Goal: Download file/media

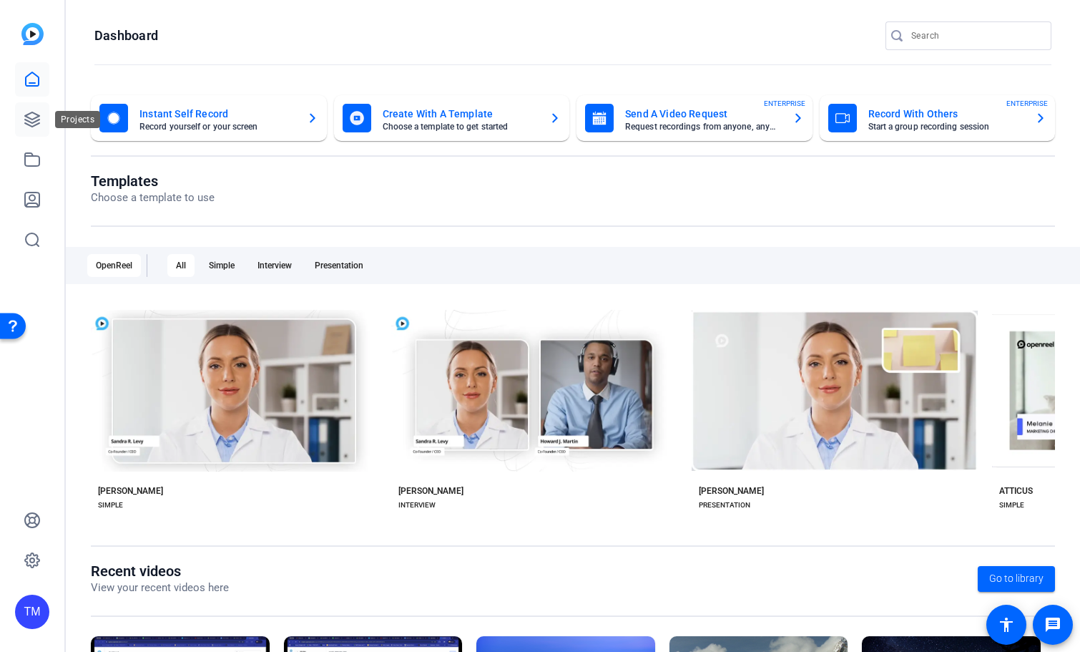
click at [31, 127] on icon at bounding box center [32, 119] width 14 height 14
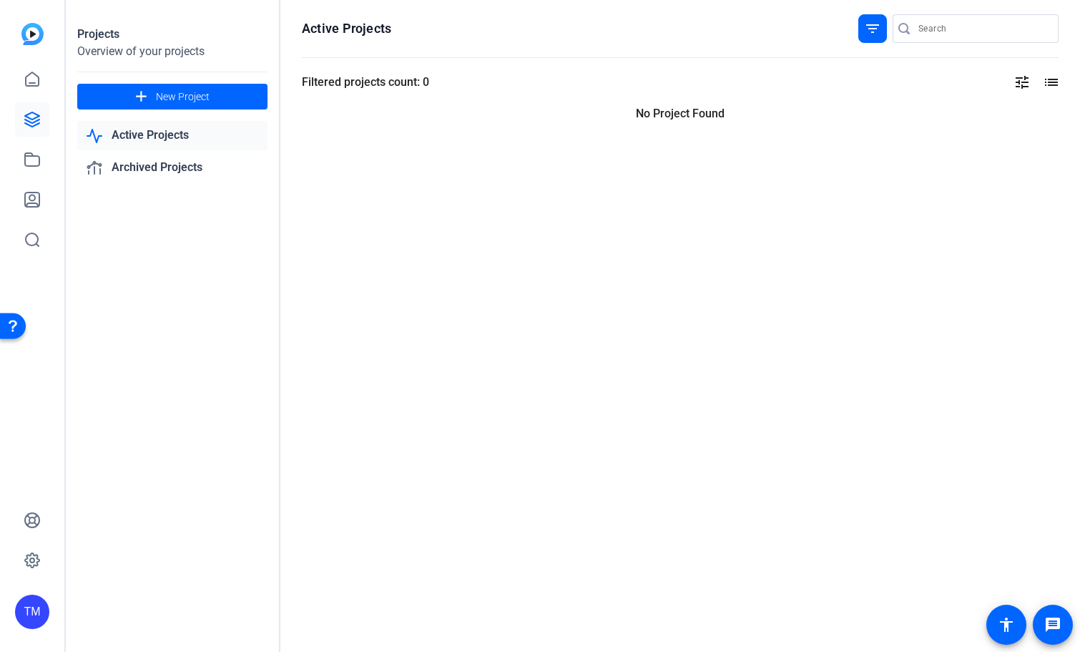
click at [138, 135] on link "Active Projects" at bounding box center [172, 135] width 190 height 29
click at [31, 168] on link at bounding box center [32, 159] width 34 height 34
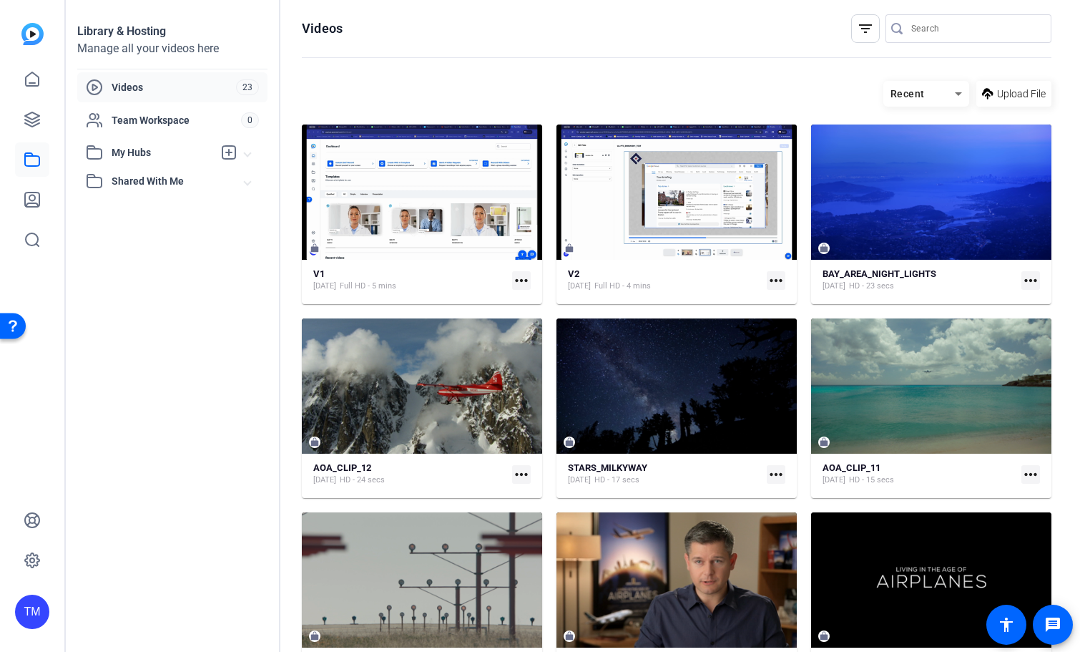
click at [134, 183] on span "Shared With Me" at bounding box center [178, 181] width 133 height 15
click at [134, 153] on span "My Hubs" at bounding box center [163, 152] width 102 height 15
click at [134, 184] on span "Practice Footage" at bounding box center [133, 184] width 79 height 14
click at [138, 155] on span "My Hubs" at bounding box center [163, 152] width 102 height 15
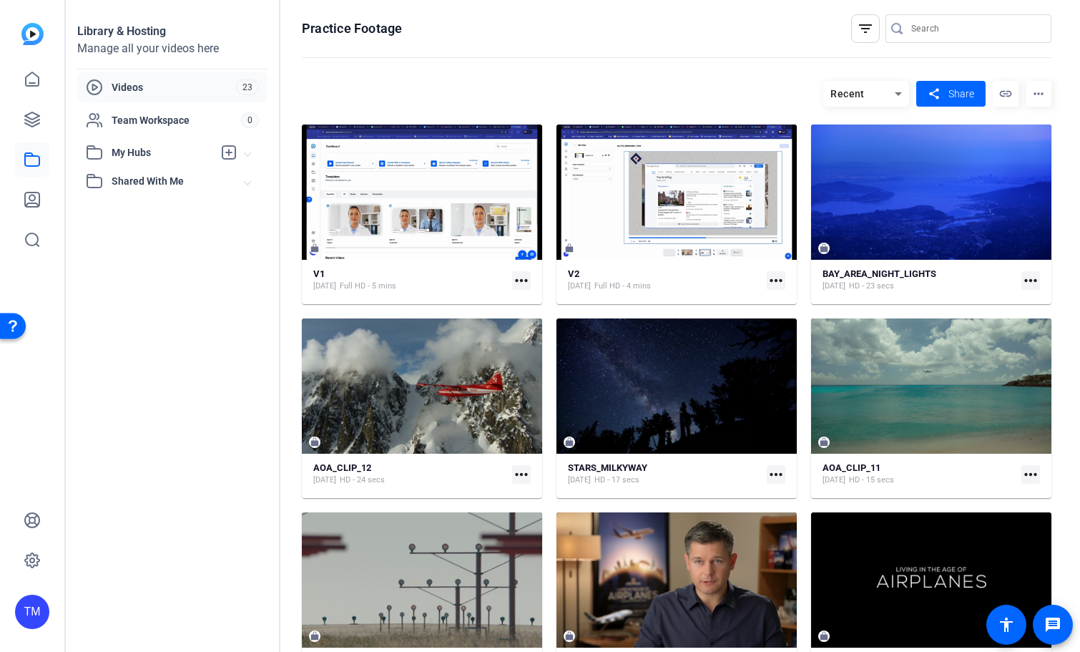
click at [138, 87] on span "Videos" at bounding box center [174, 87] width 124 height 14
click at [151, 121] on span "Team Workspace" at bounding box center [176, 120] width 129 height 14
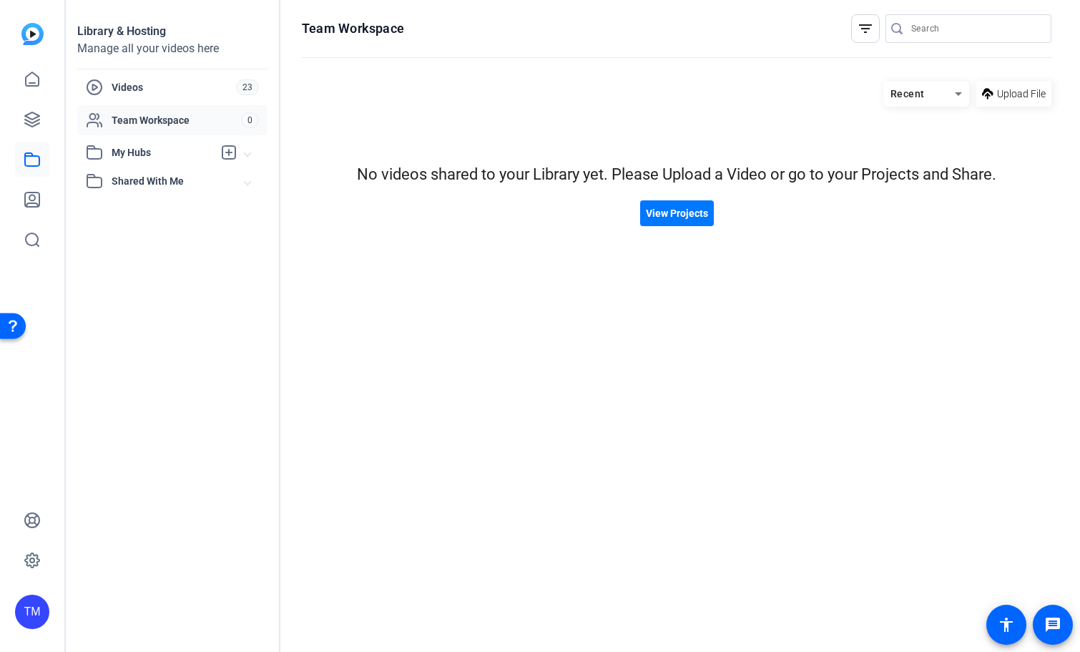
click at [142, 184] on span "Shared With Me" at bounding box center [178, 181] width 133 height 15
click at [142, 185] on span "Shared With Me" at bounding box center [178, 181] width 133 height 15
click at [133, 150] on span "My Hubs" at bounding box center [163, 152] width 102 height 15
click at [36, 609] on div "TM" at bounding box center [32, 611] width 34 height 34
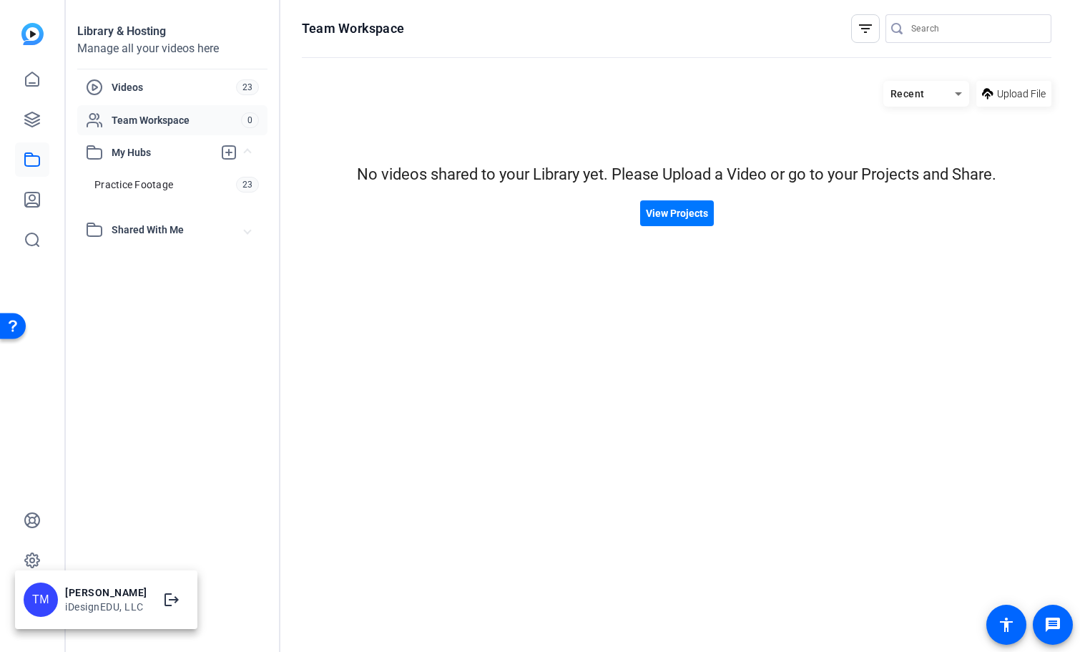
click at [34, 560] on div at bounding box center [540, 326] width 1080 height 652
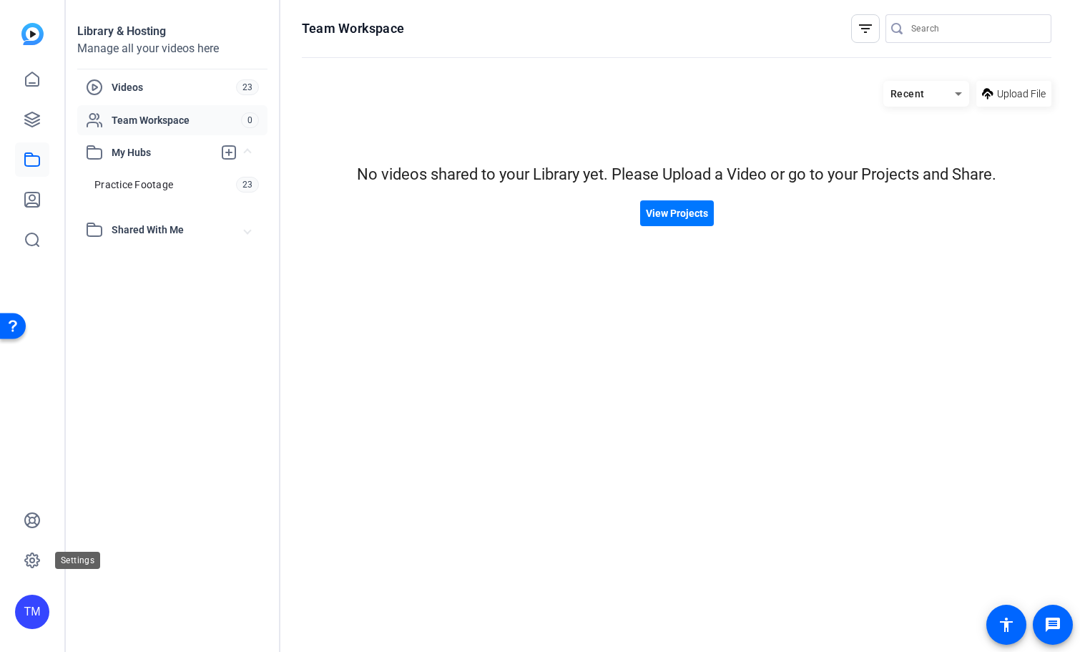
click at [34, 560] on icon at bounding box center [32, 560] width 4 height 4
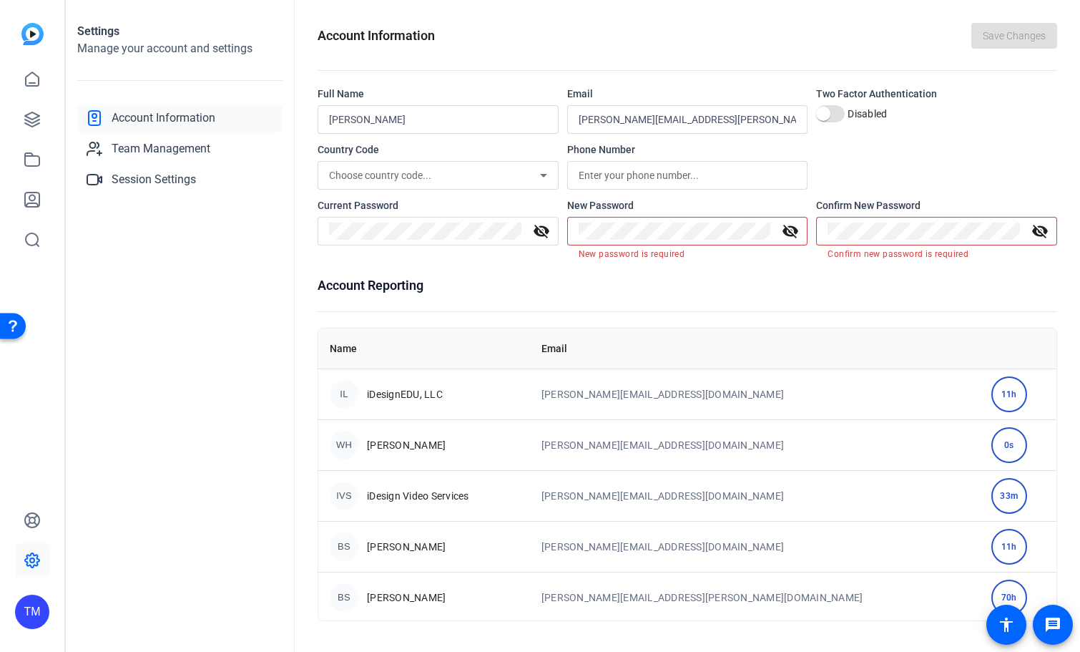
click at [34, 560] on icon at bounding box center [32, 560] width 4 height 4
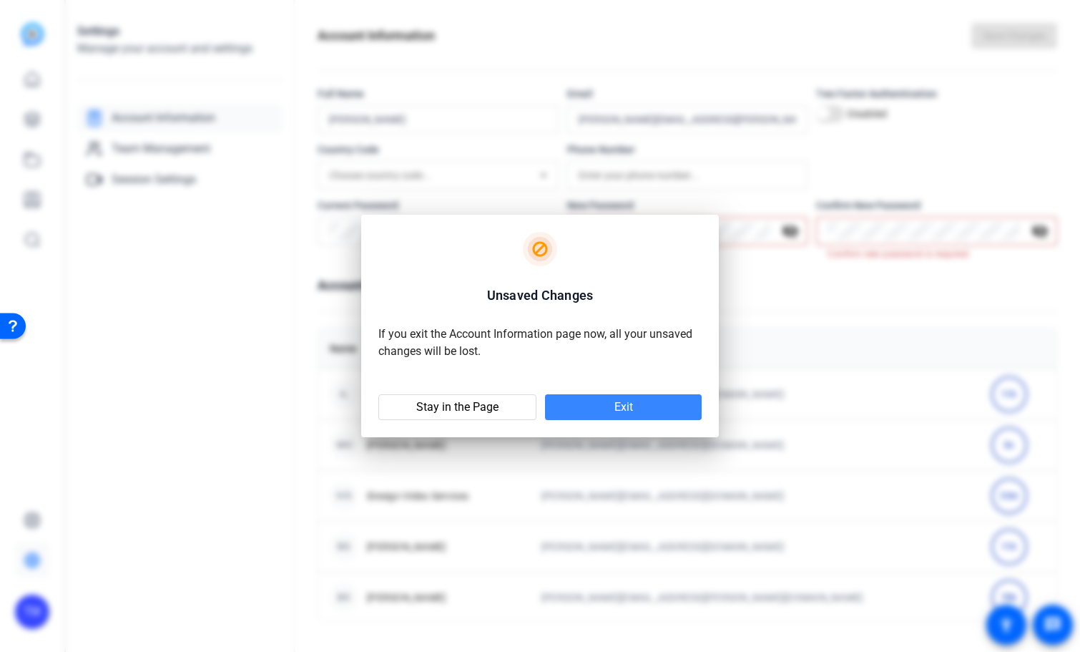
click at [639, 416] on span at bounding box center [623, 407] width 157 height 34
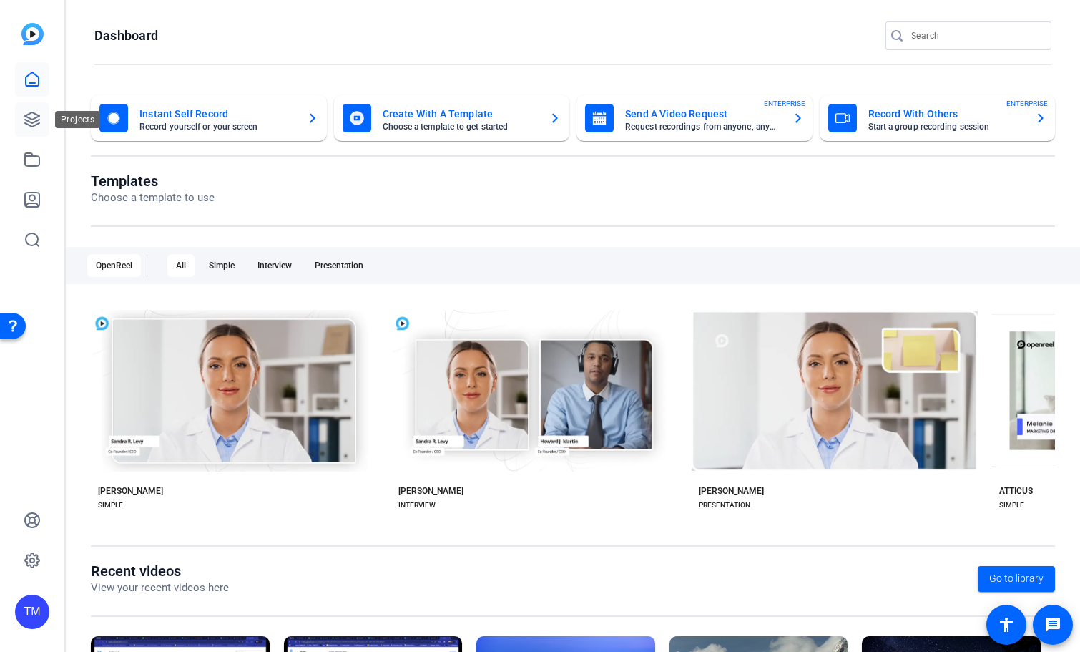
click at [38, 114] on icon at bounding box center [32, 119] width 14 height 14
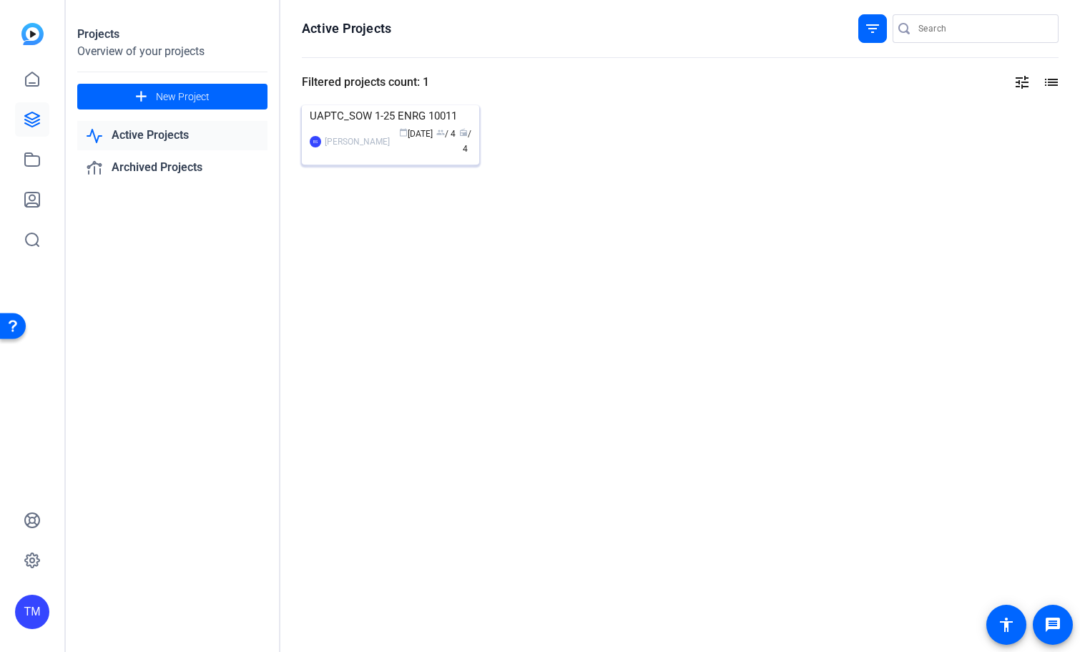
click at [393, 105] on img at bounding box center [390, 105] width 177 height 0
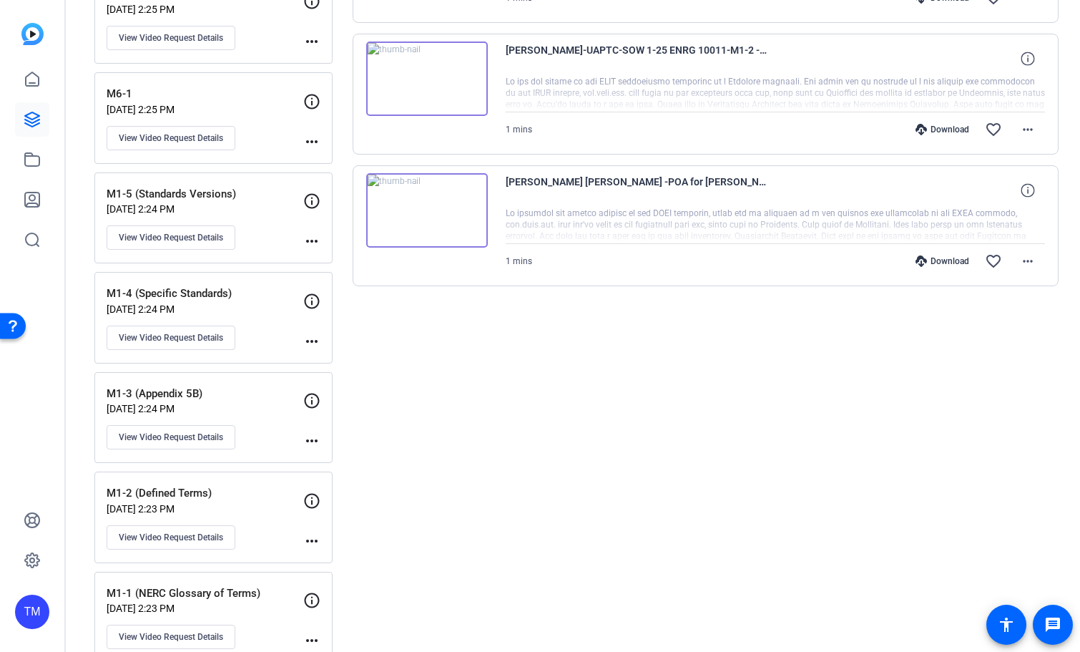
scroll to position [573, 0]
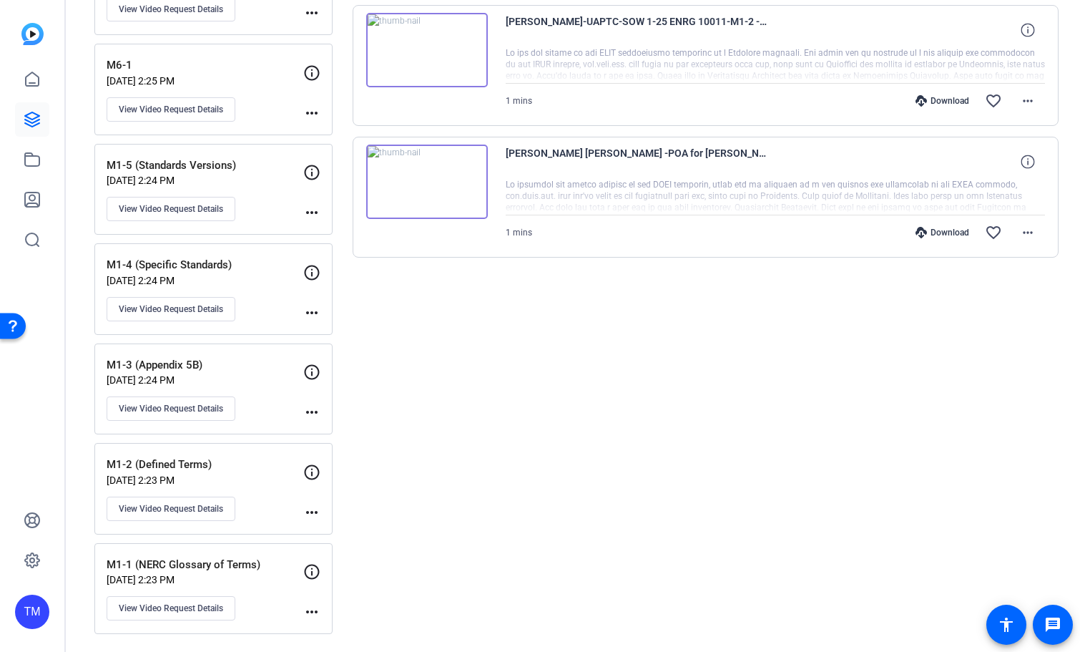
click at [262, 577] on p "Jul 08, 2025 @ 2:23 PM" at bounding box center [205, 579] width 197 height 11
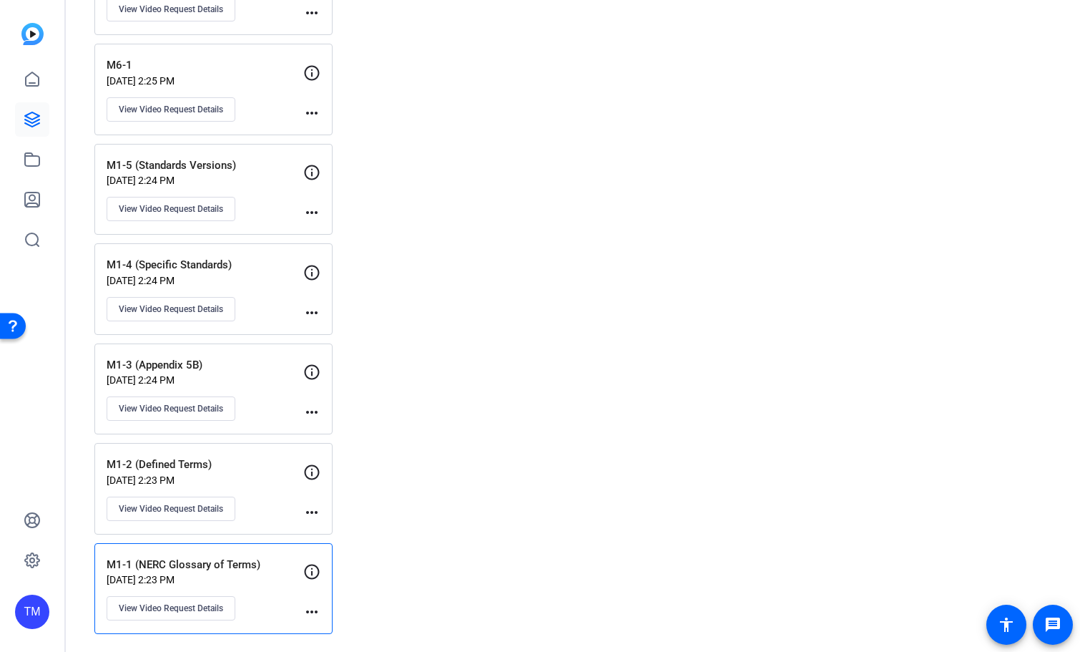
click at [223, 587] on div "M1-1 (NERC Glossary of Terms) Jul 08, 2025 @ 2:23 PM View Video Request Details" at bounding box center [205, 589] width 197 height 64
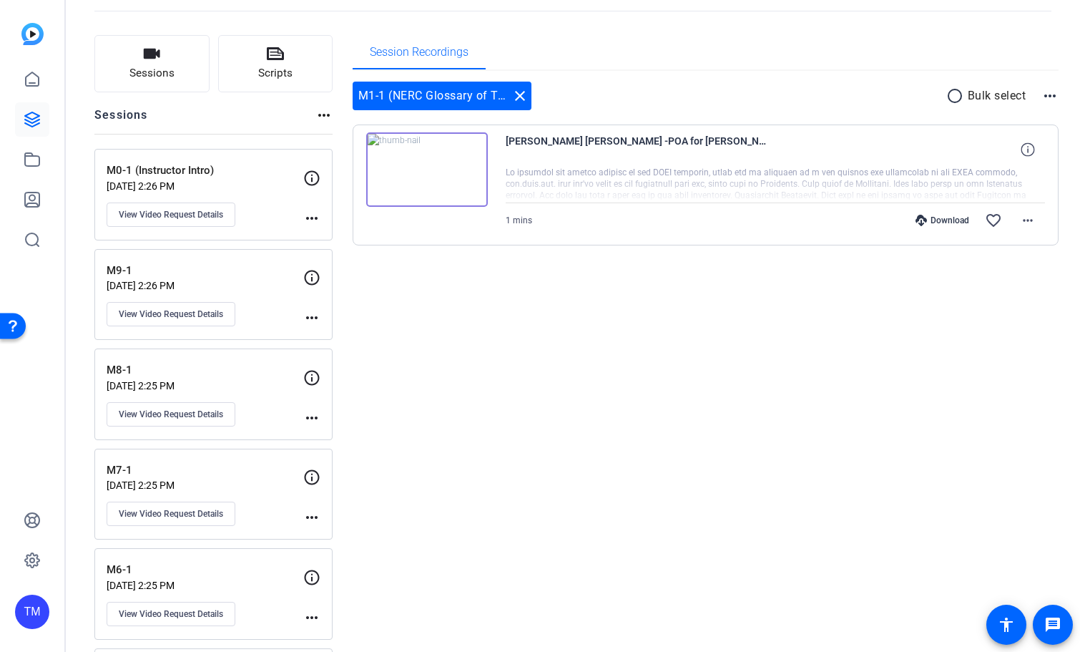
scroll to position [0, 0]
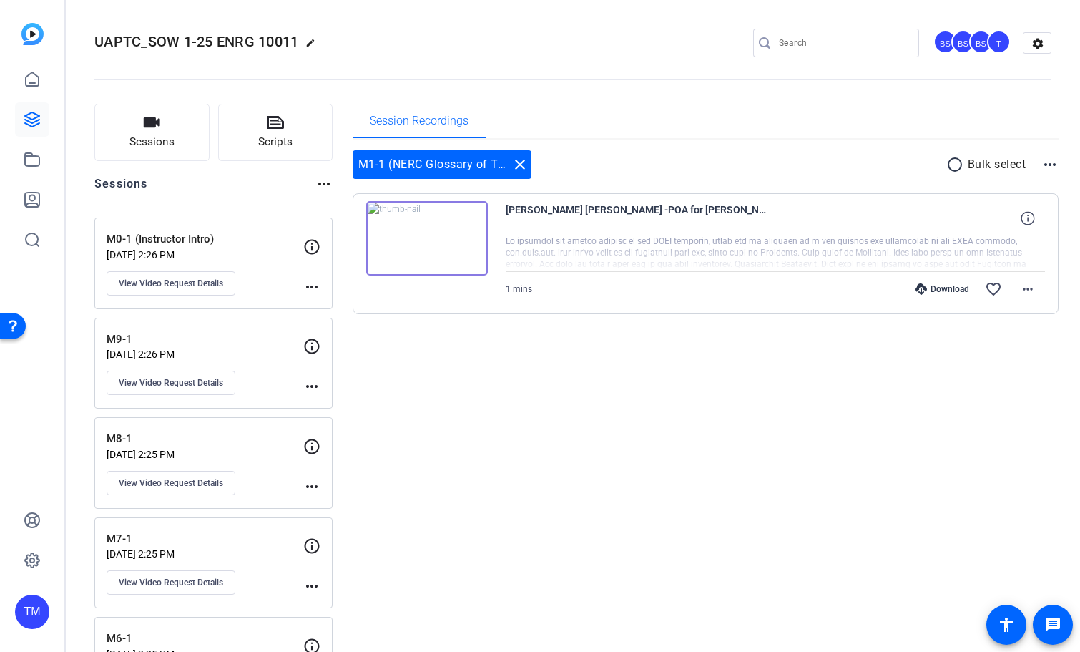
click at [443, 233] on img at bounding box center [427, 238] width 122 height 74
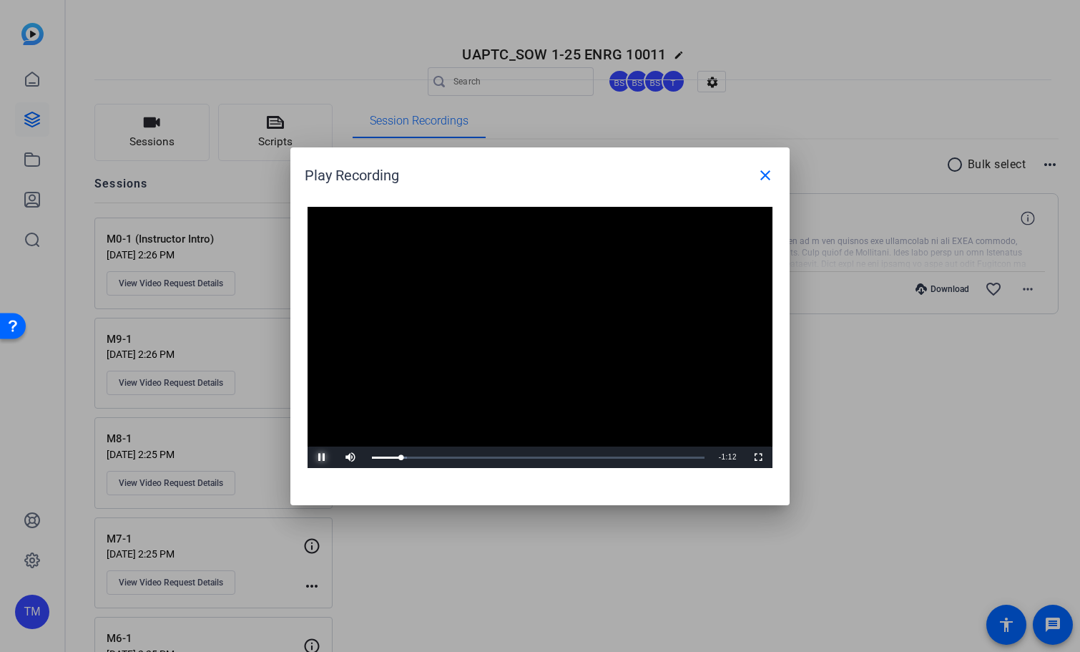
drag, startPoint x: 322, startPoint y: 456, endPoint x: 341, endPoint y: 448, distance: 20.9
click at [321, 457] on span "Video Player" at bounding box center [322, 457] width 29 height 0
click at [763, 180] on mat-icon "close" at bounding box center [765, 175] width 17 height 17
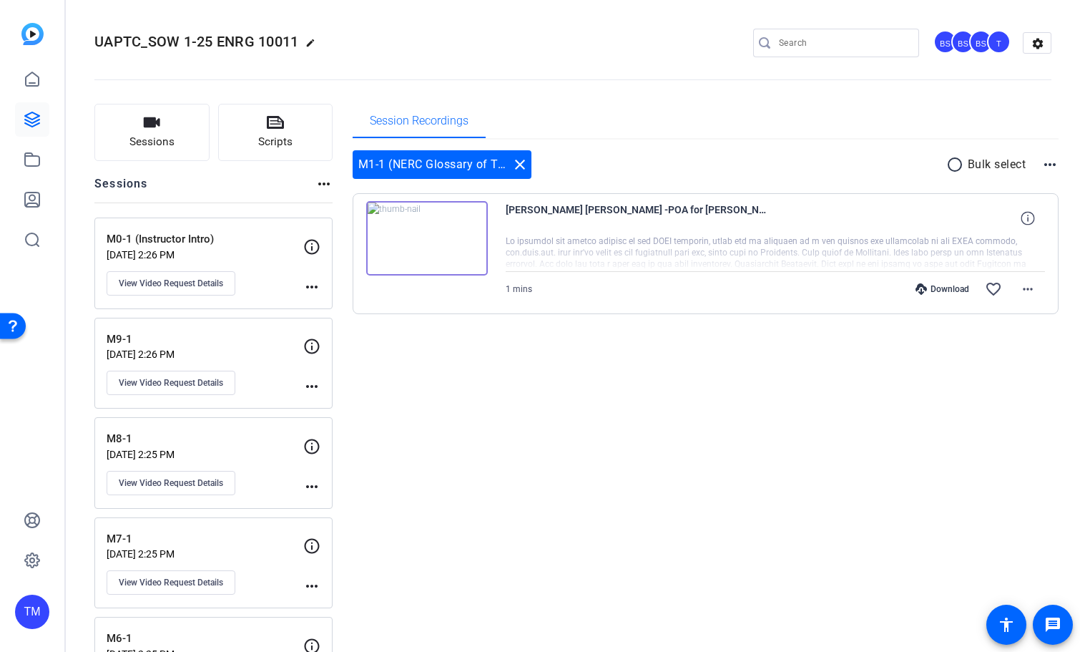
click at [954, 290] on div "Download" at bounding box center [942, 288] width 68 height 11
click at [1030, 290] on mat-icon "more_horiz" at bounding box center [1027, 288] width 17 height 17
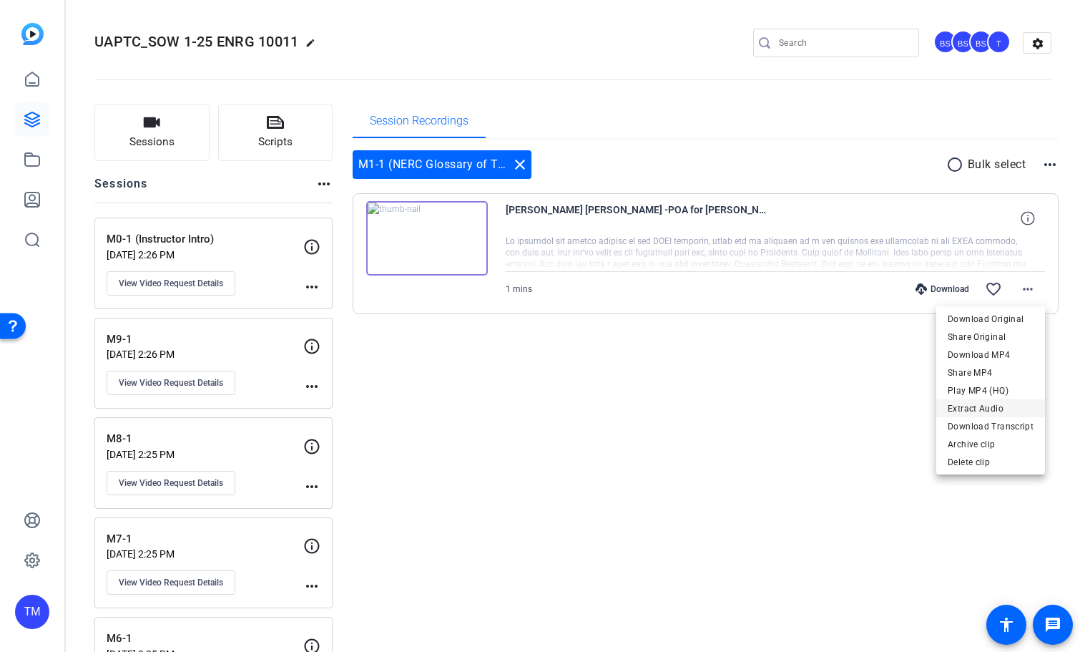
click at [991, 411] on span "Extract Audio" at bounding box center [991, 408] width 86 height 17
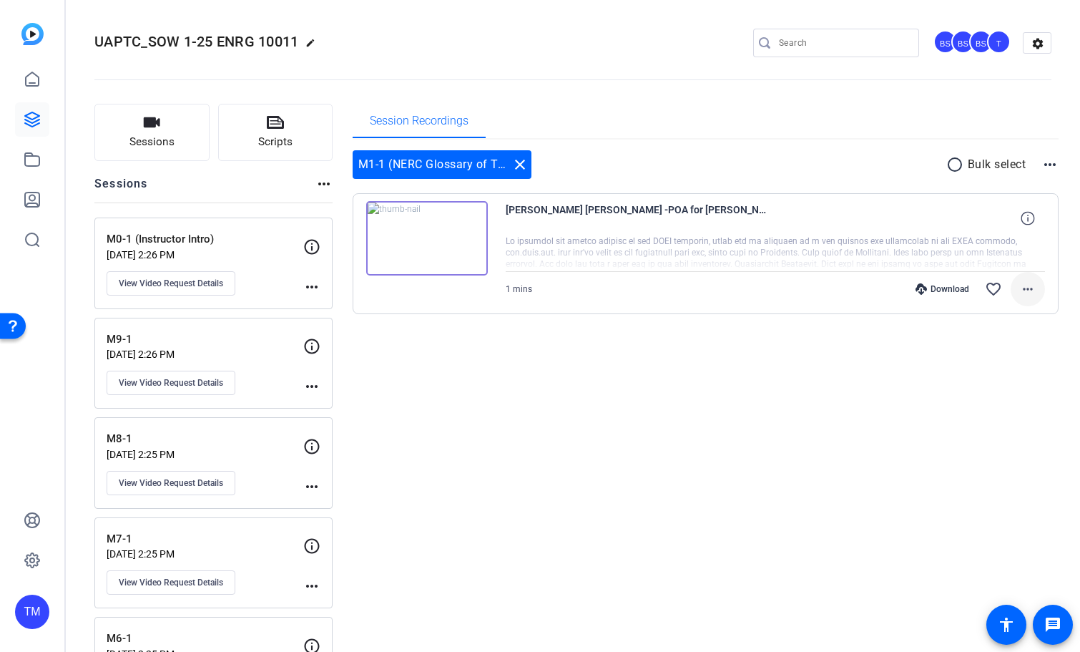
click at [1030, 290] on mat-icon "more_horiz" at bounding box center [1027, 288] width 17 height 17
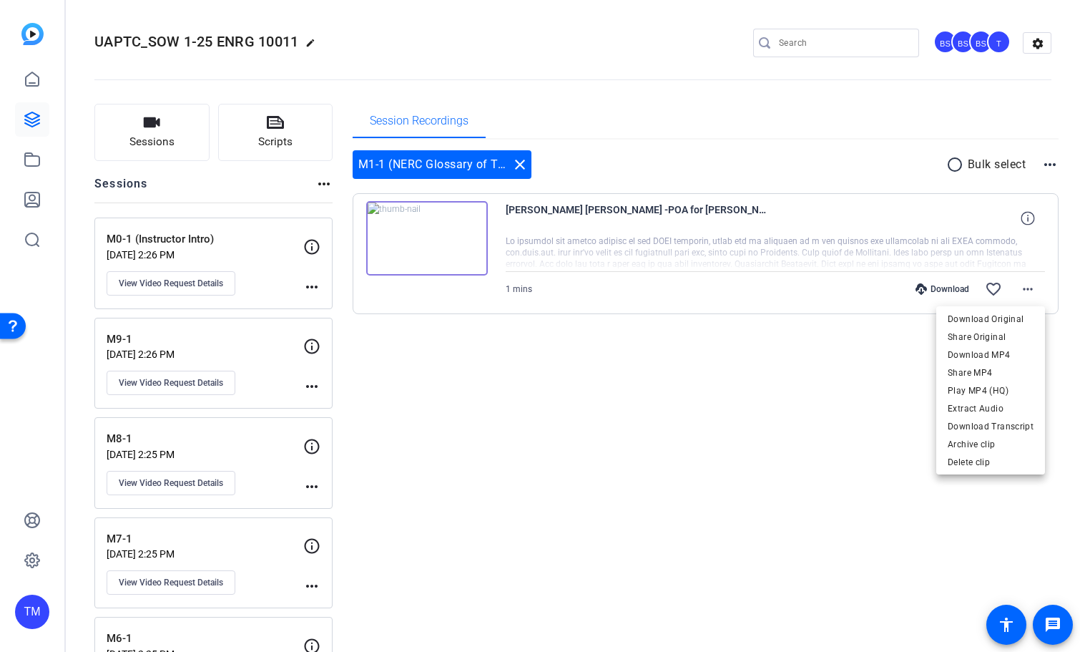
click at [755, 394] on div at bounding box center [540, 326] width 1080 height 652
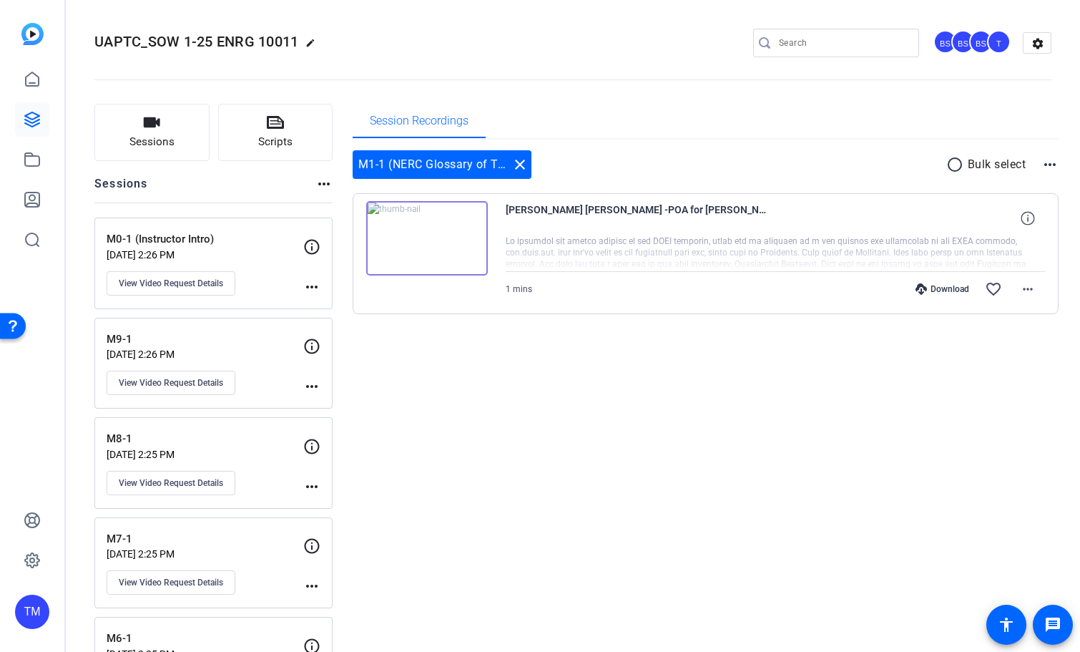
click at [455, 231] on img at bounding box center [427, 238] width 122 height 74
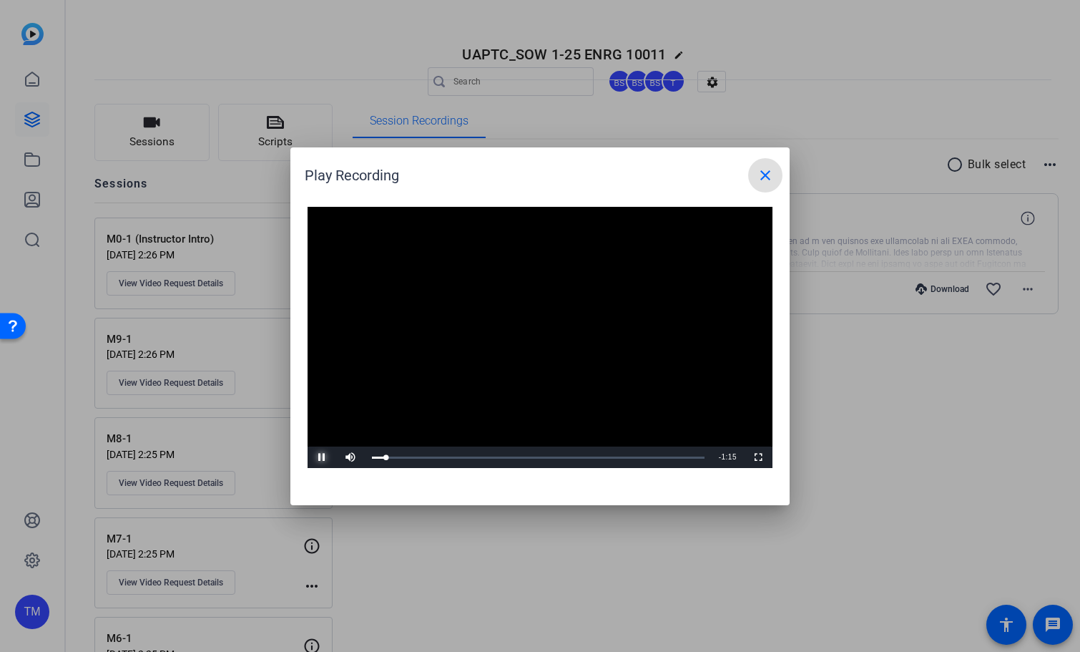
click at [325, 457] on span "Video Player" at bounding box center [322, 457] width 29 height 0
click at [765, 172] on mat-icon "close" at bounding box center [765, 175] width 17 height 17
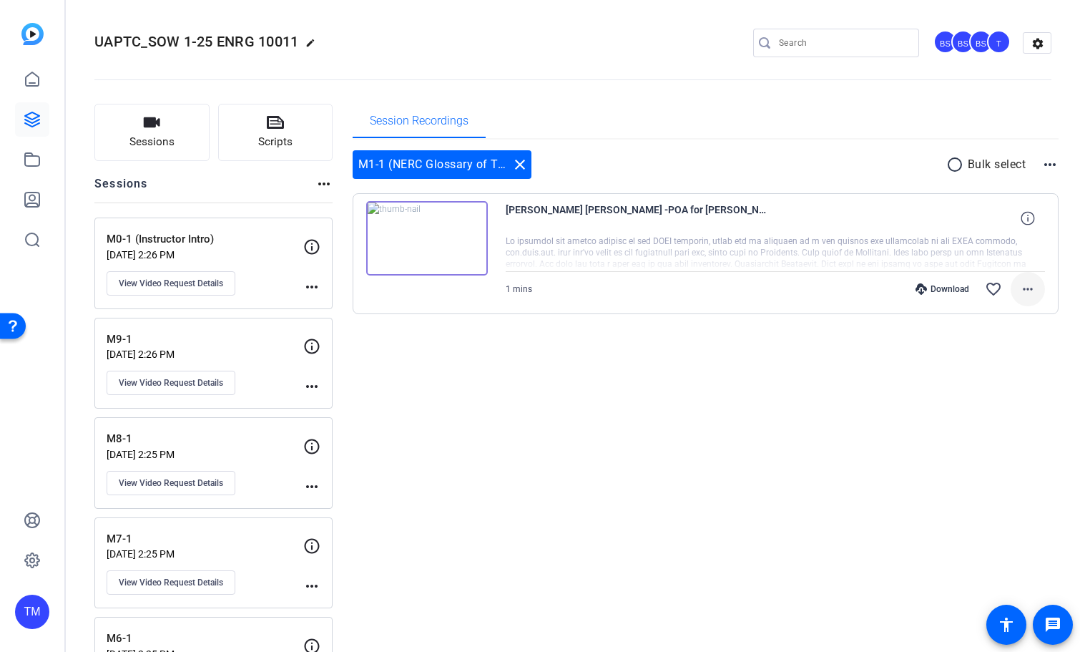
click at [1027, 291] on mat-icon "more_horiz" at bounding box center [1027, 288] width 17 height 17
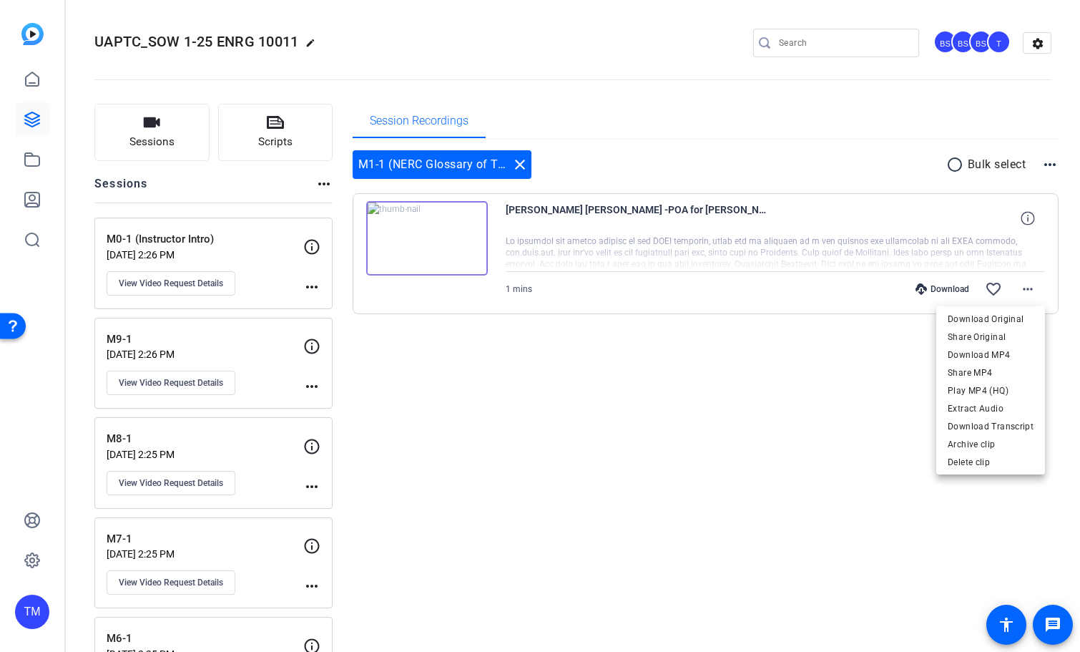
click at [865, 335] on div at bounding box center [540, 326] width 1080 height 652
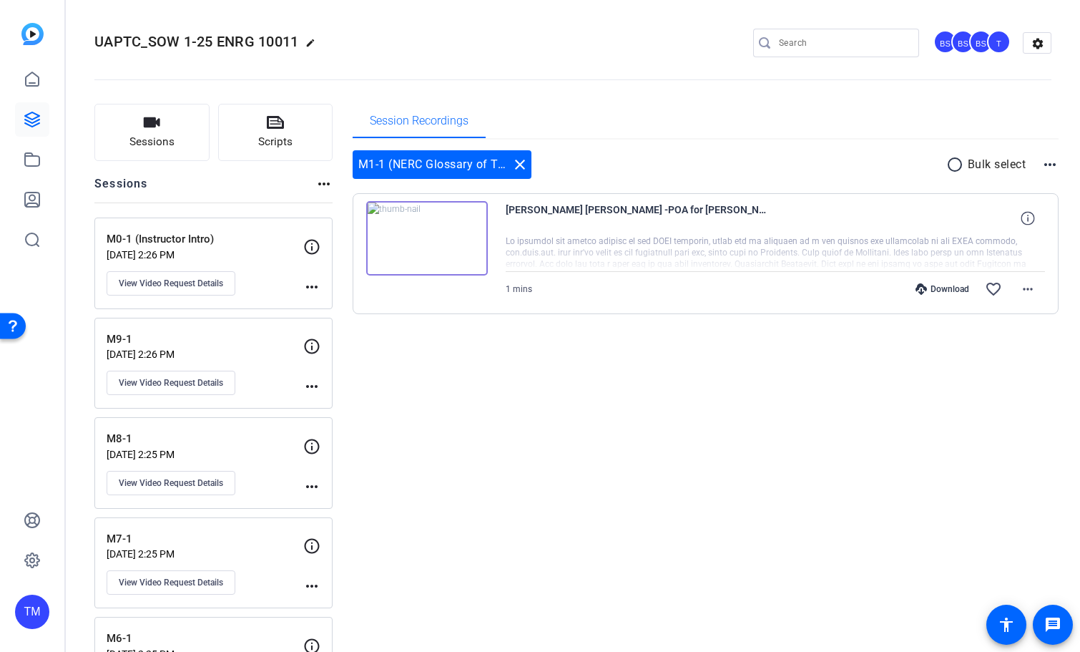
click at [1052, 166] on mat-icon "more_horiz" at bounding box center [1049, 164] width 17 height 17
click at [1037, 181] on span "View Archived Clips" at bounding box center [1006, 183] width 81 height 17
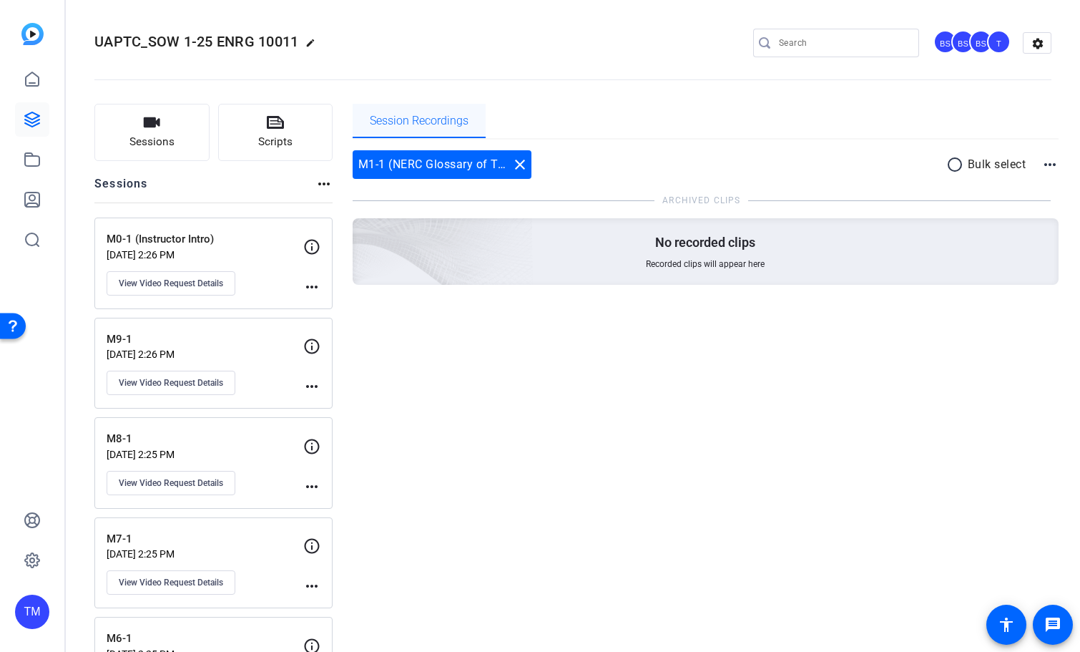
click at [431, 121] on span "Session Recordings" at bounding box center [419, 120] width 99 height 11
click at [438, 163] on div "M1-1 (NERC Glossary of Terms) close" at bounding box center [442, 164] width 179 height 29
click at [522, 163] on mat-icon "close" at bounding box center [519, 164] width 17 height 17
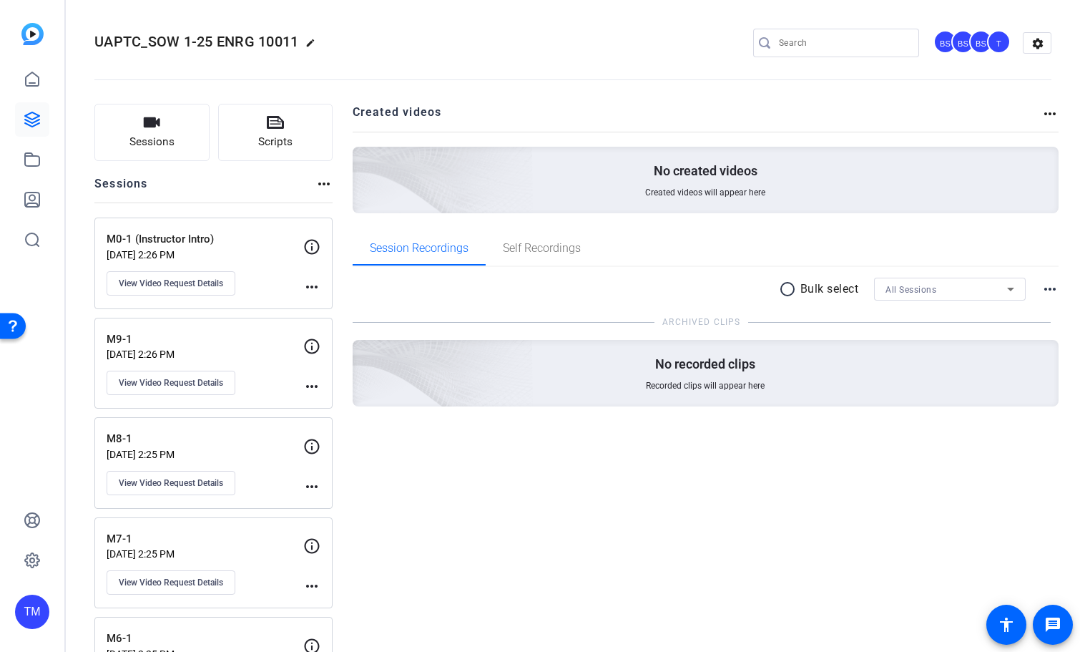
scroll to position [573, 0]
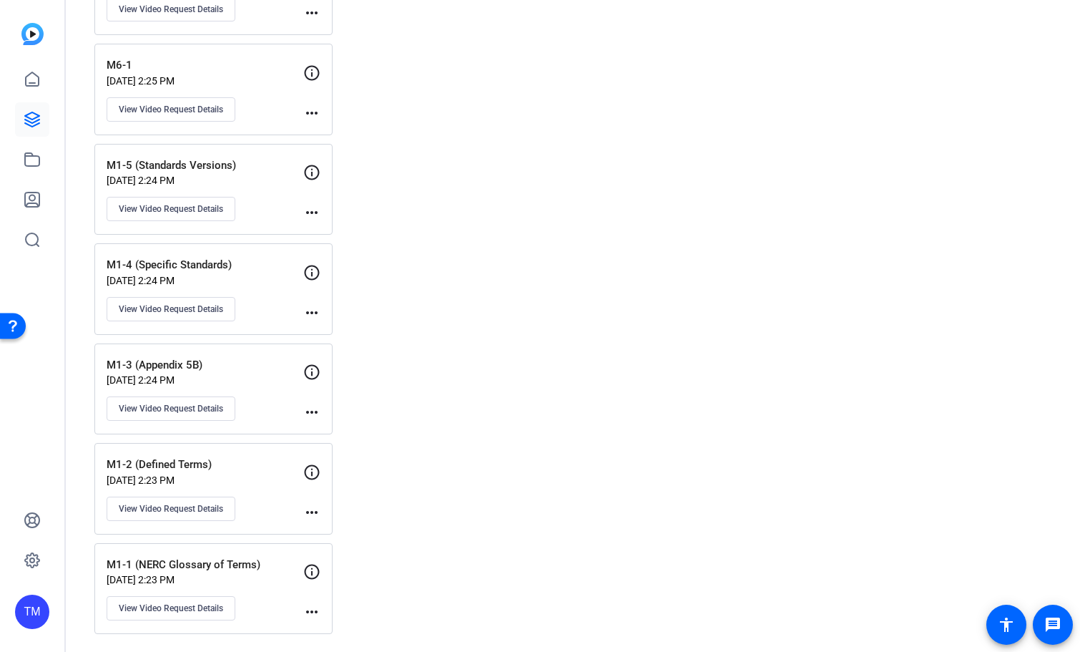
click at [256, 577] on p "Jul 08, 2025 @ 2:23 PM" at bounding box center [205, 579] width 197 height 11
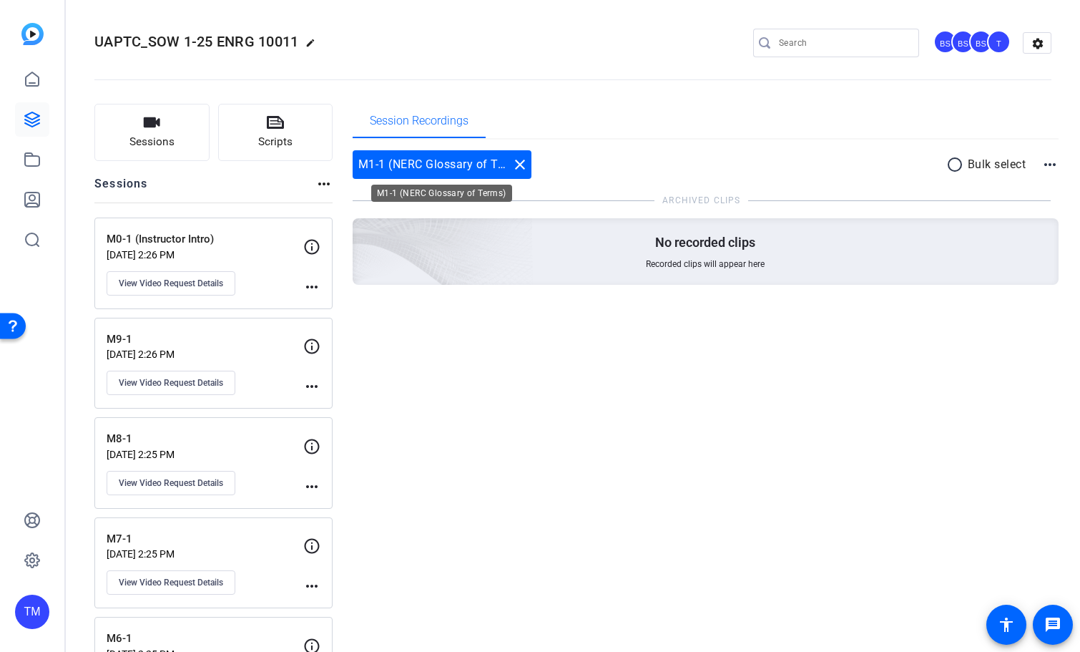
click at [521, 166] on mat-icon "close" at bounding box center [519, 164] width 17 height 17
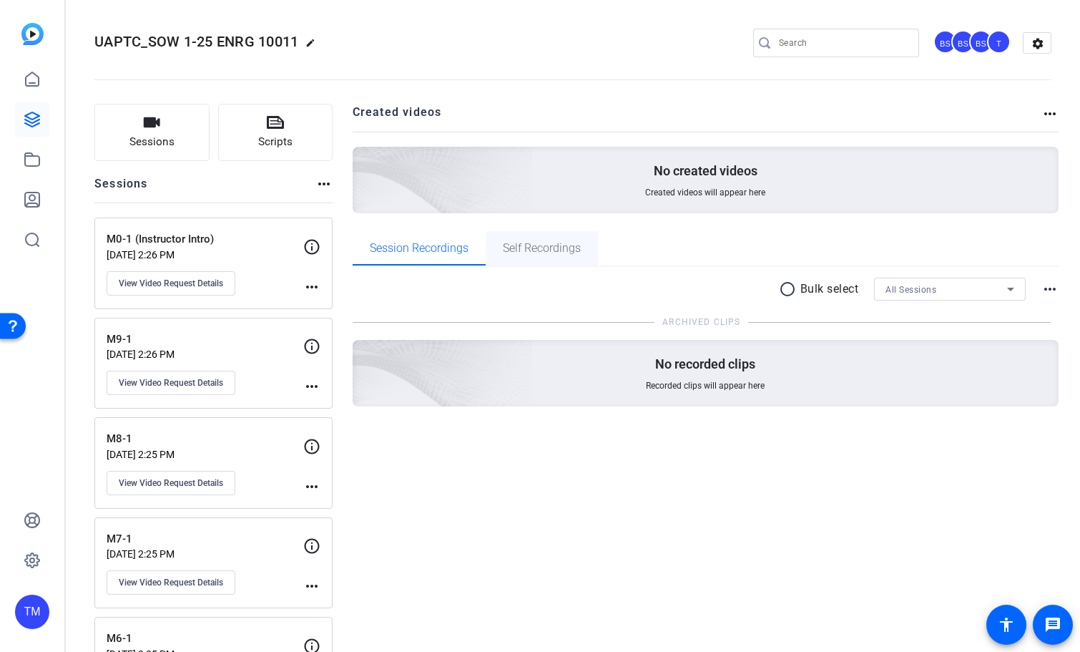
click at [548, 254] on span "Self Recordings" at bounding box center [542, 247] width 78 height 11
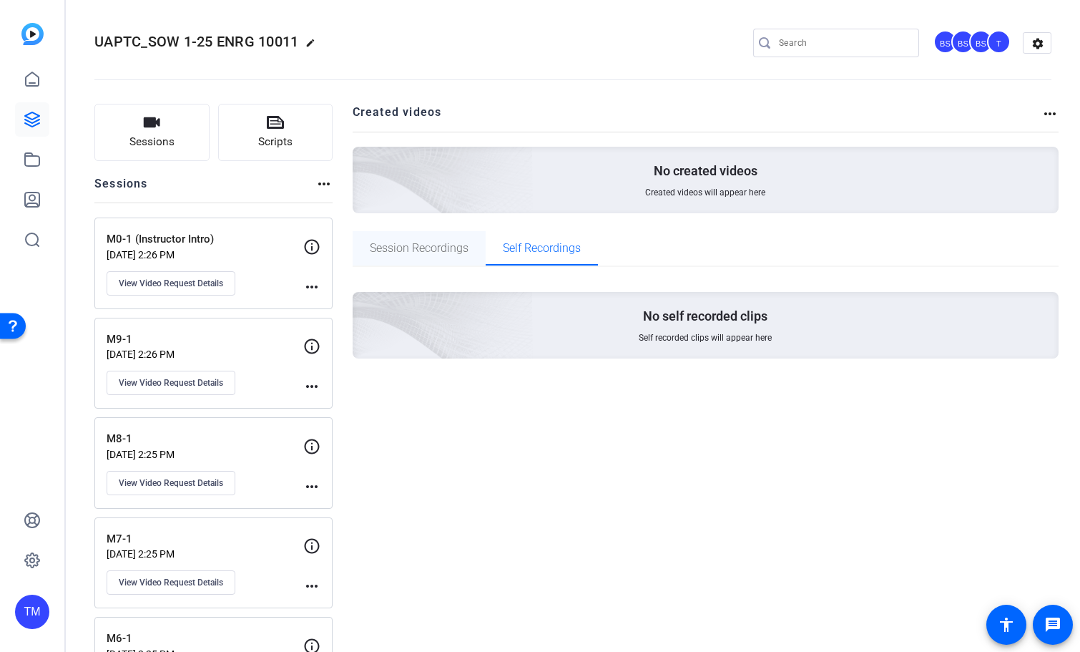
click at [443, 250] on span "Session Recordings" at bounding box center [419, 247] width 99 height 11
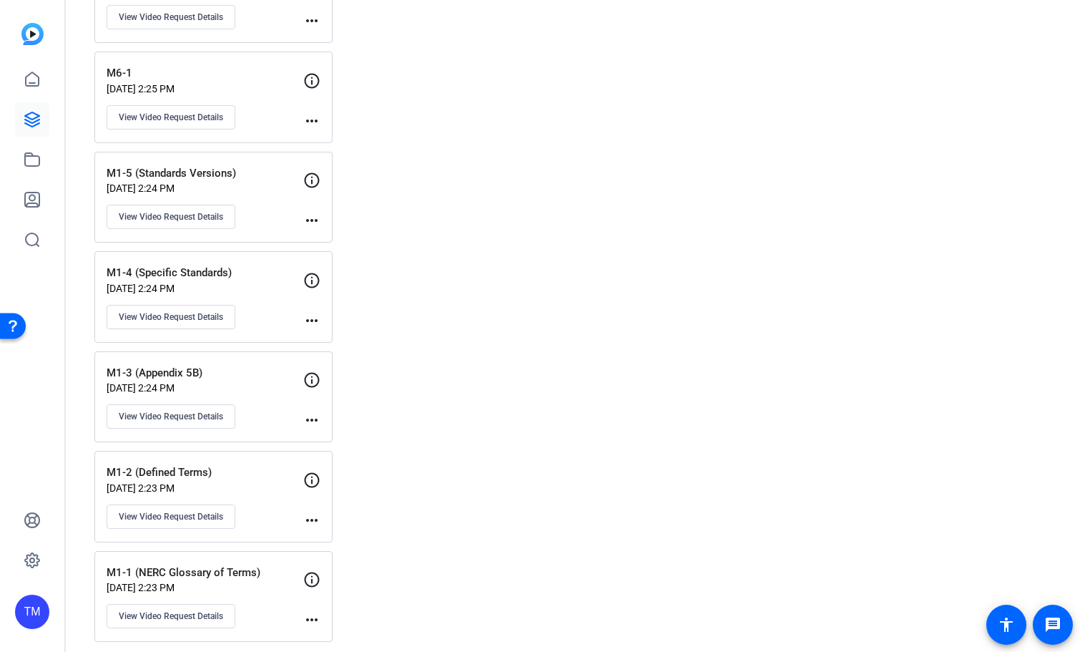
scroll to position [573, 0]
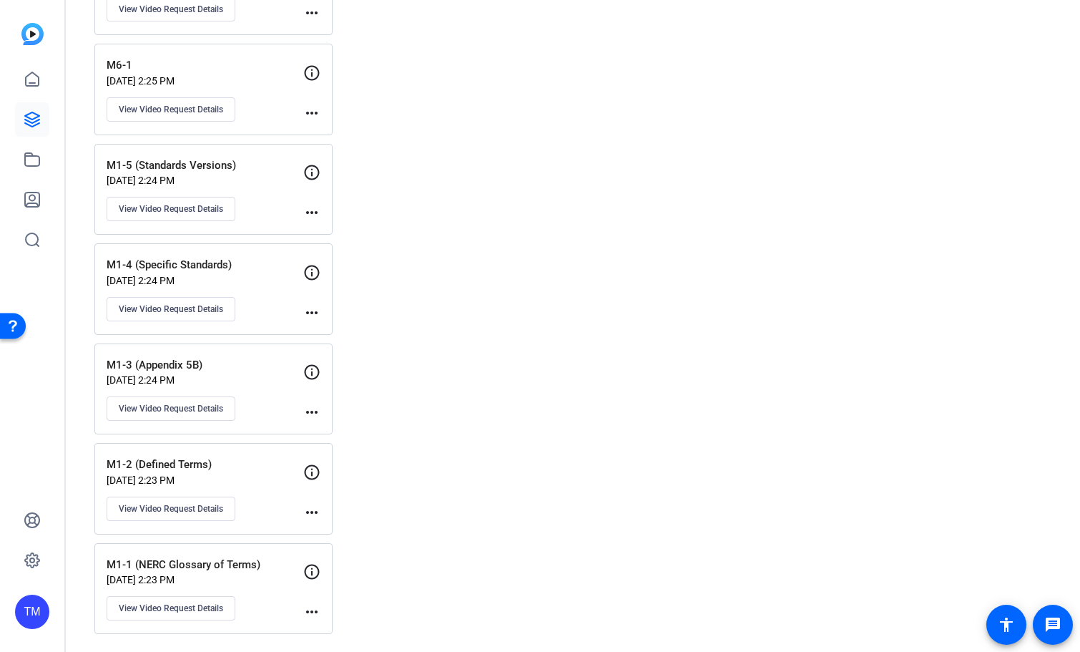
click at [241, 572] on div "M1-1 (NERC Glossary of Terms) Jul 08, 2025 @ 2:23 PM View Video Request Details" at bounding box center [205, 589] width 197 height 64
click at [241, 573] on div "M1-1 (NERC Glossary of Terms) Jul 08, 2025 @ 2:23 PM View Video Request Details" at bounding box center [205, 589] width 197 height 64
click at [254, 585] on div "M1-1 (NERC Glossary of Terms) Jul 08, 2025 @ 2:23 PM View Video Request Details" at bounding box center [205, 589] width 197 height 64
click at [213, 604] on span "View Video Request Details" at bounding box center [171, 607] width 104 height 11
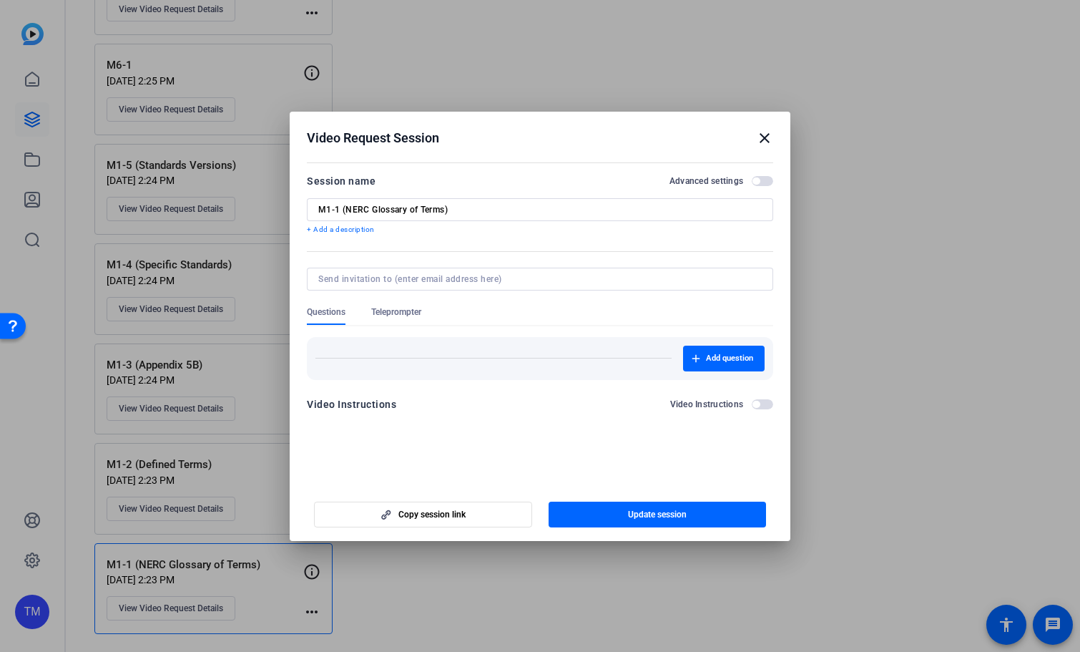
click at [760, 133] on mat-icon "close" at bounding box center [764, 137] width 17 height 17
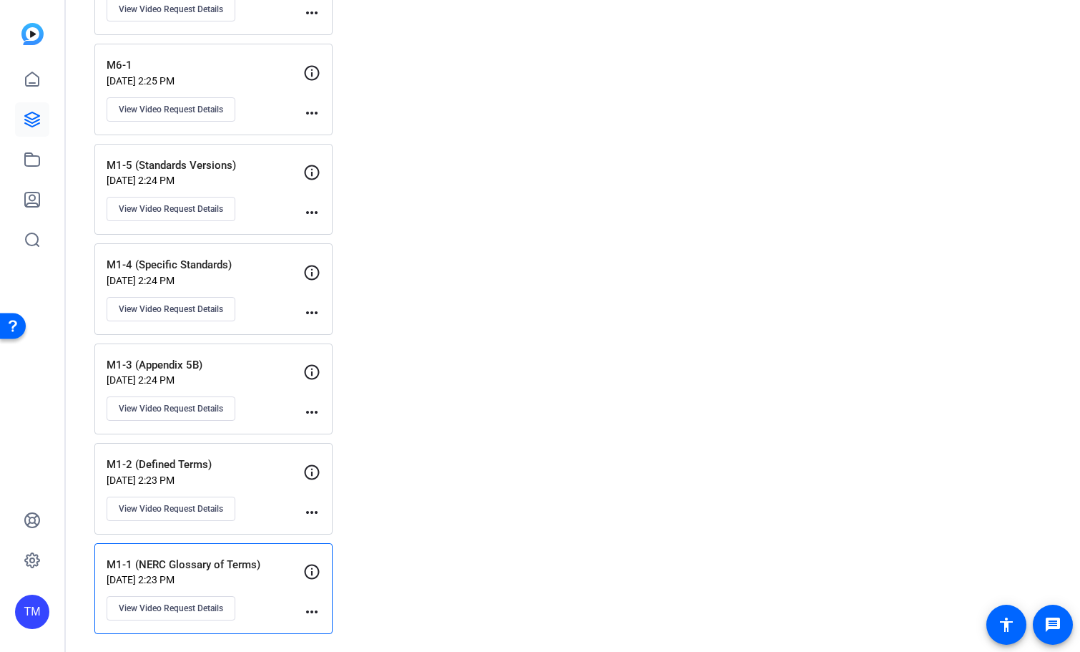
click at [310, 612] on mat-icon "more_horiz" at bounding box center [311, 611] width 17 height 17
click at [220, 566] on div at bounding box center [540, 326] width 1080 height 652
click at [222, 565] on p "M1-1 (NERC Glossary of Terms)" at bounding box center [205, 565] width 197 height 16
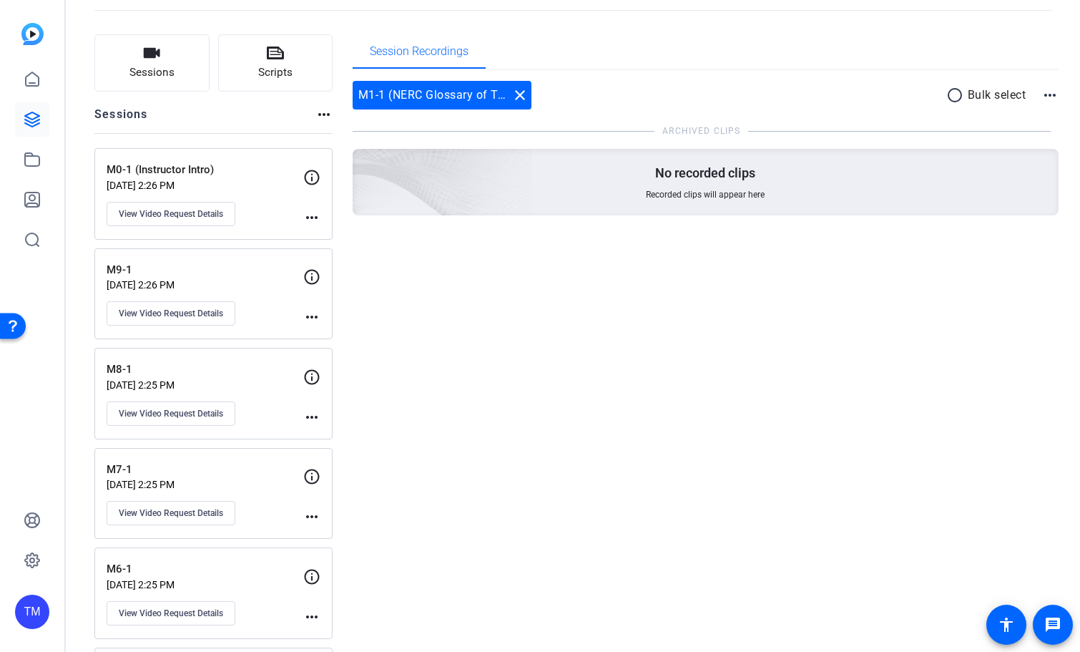
scroll to position [0, 0]
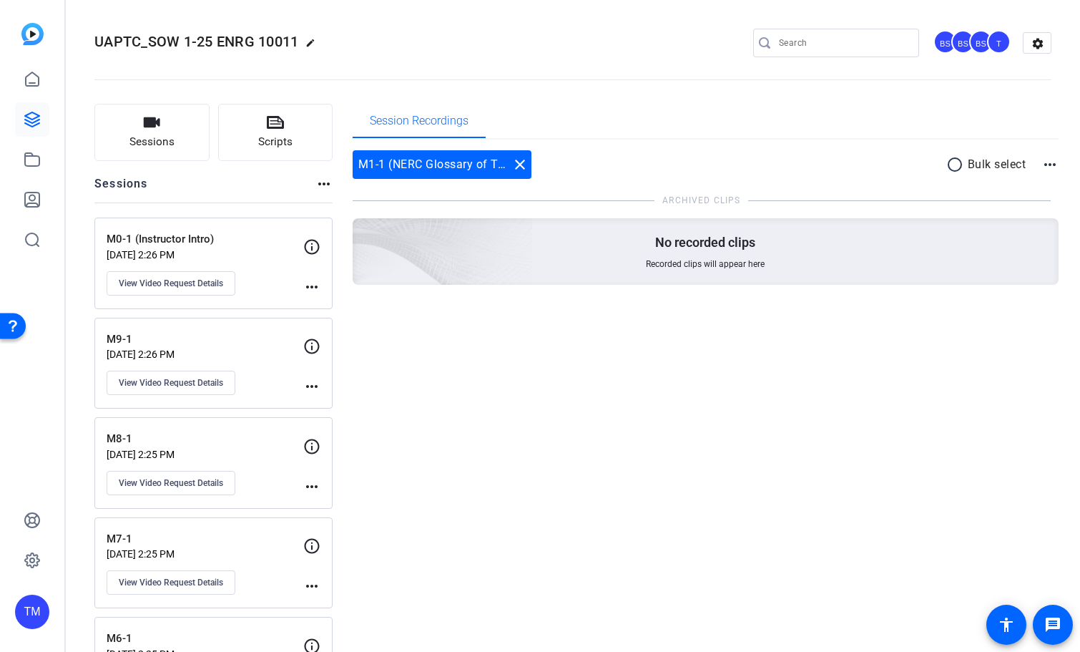
click at [418, 165] on div "M1-1 (NERC Glossary of Terms) close" at bounding box center [442, 164] width 179 height 29
click at [425, 119] on span "Session Recordings" at bounding box center [419, 120] width 99 height 11
click at [1050, 166] on mat-icon "more_horiz" at bounding box center [1049, 164] width 17 height 17
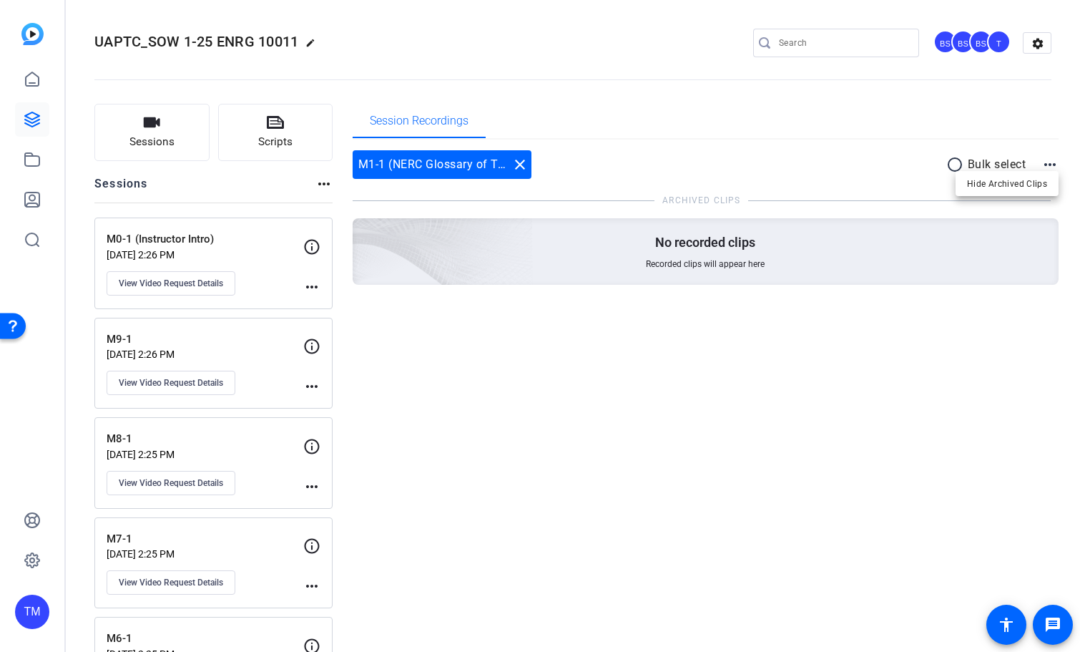
click at [612, 129] on div at bounding box center [540, 326] width 1080 height 652
click at [33, 166] on icon at bounding box center [32, 159] width 14 height 13
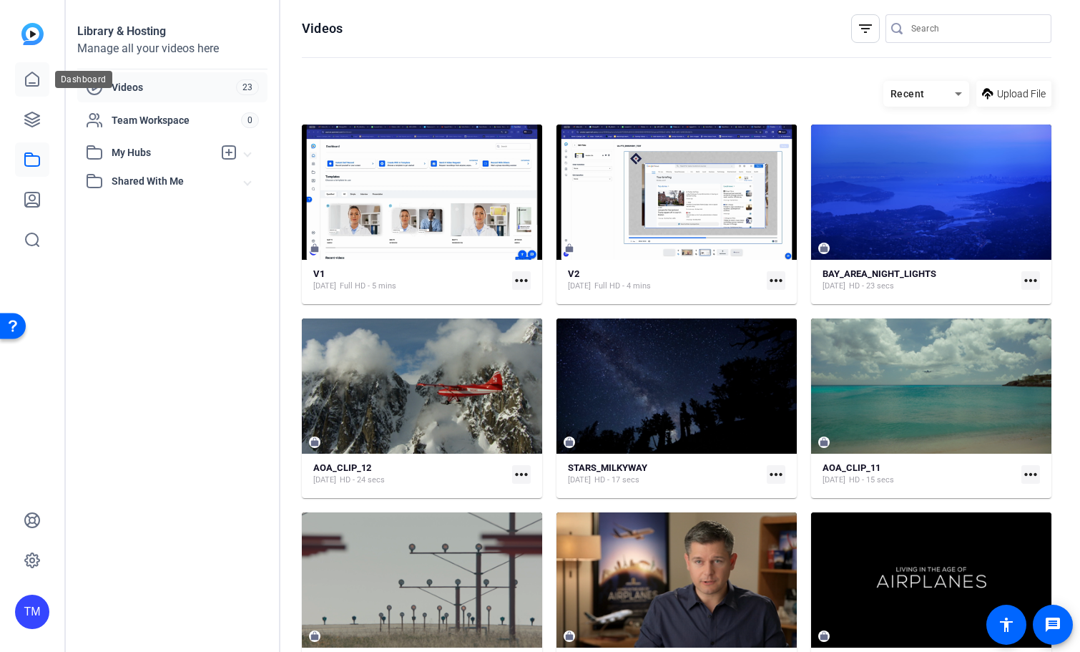
click at [36, 84] on icon at bounding box center [32, 79] width 17 height 17
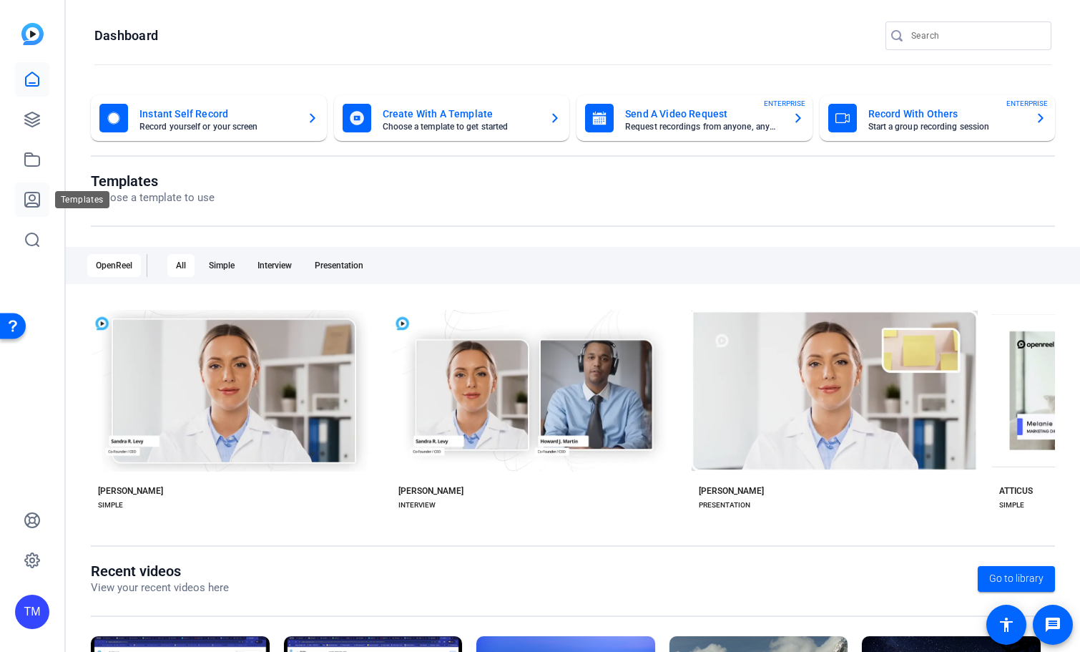
click at [34, 199] on icon at bounding box center [32, 199] width 17 height 17
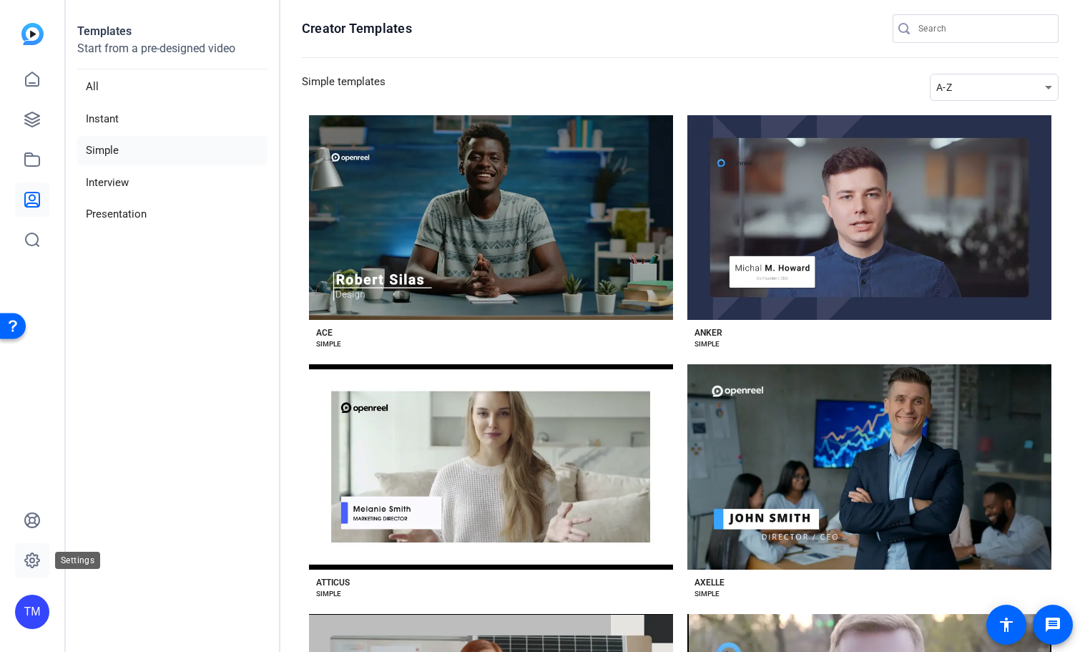
click at [34, 554] on icon at bounding box center [32, 560] width 17 height 17
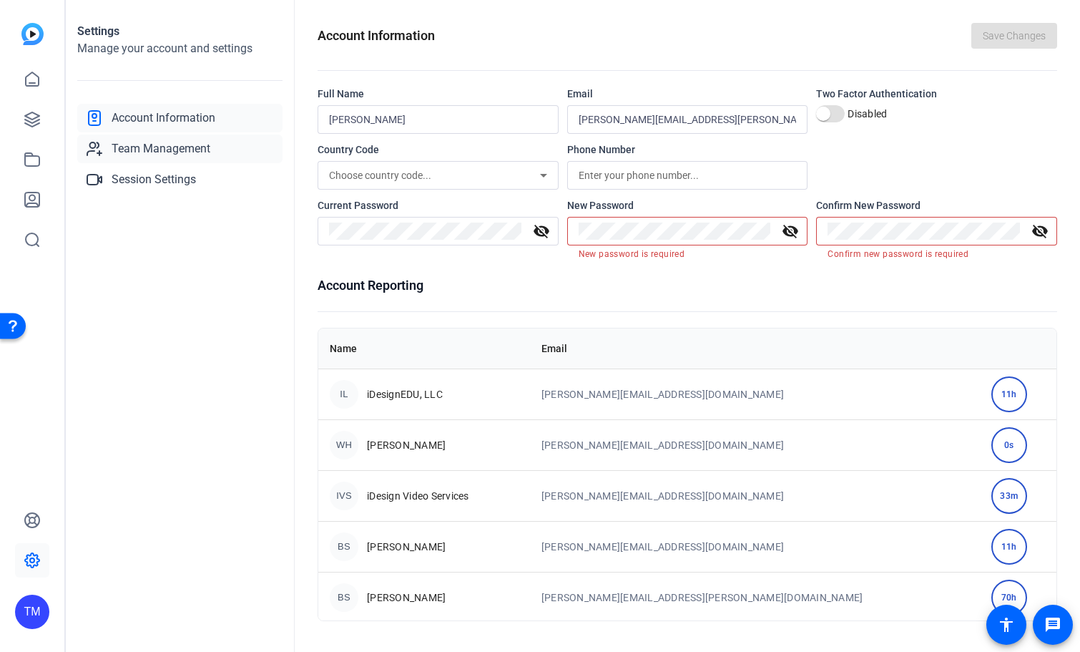
click at [162, 152] on span "Team Management" at bounding box center [161, 148] width 99 height 17
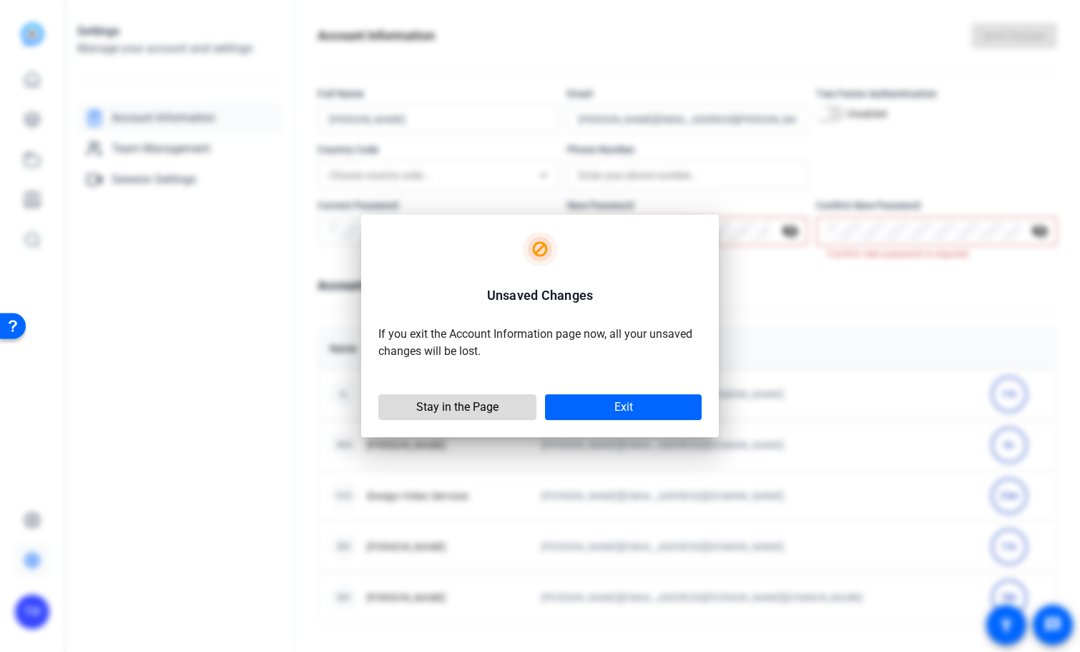
click at [479, 407] on span "Stay in the Page" at bounding box center [457, 407] width 82 height 14
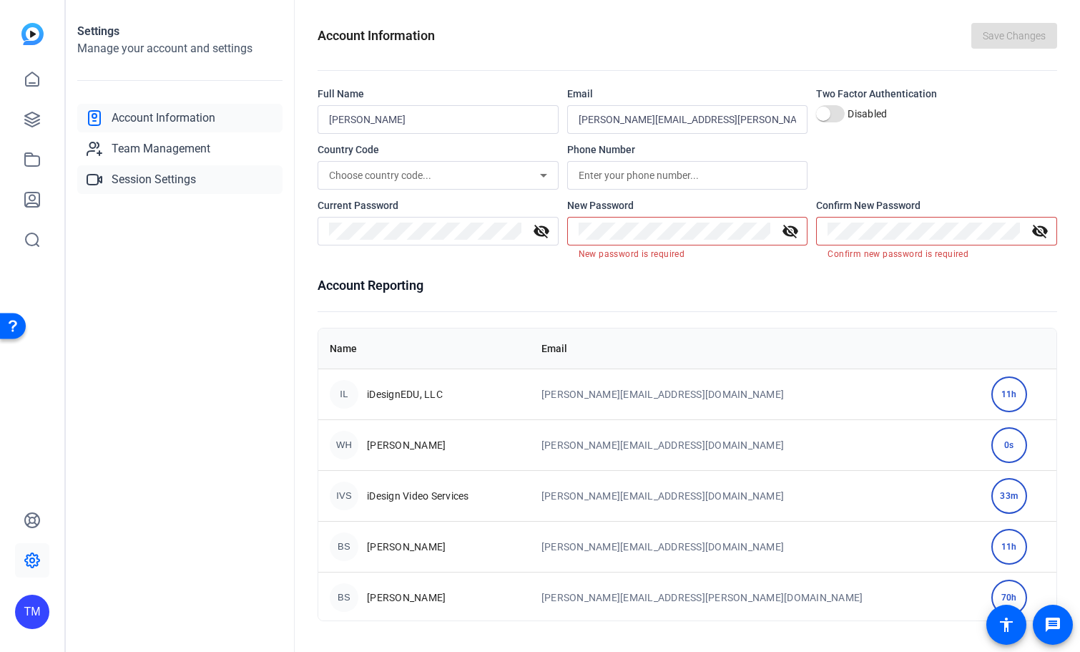
click at [168, 185] on span "Session Settings" at bounding box center [154, 179] width 84 height 17
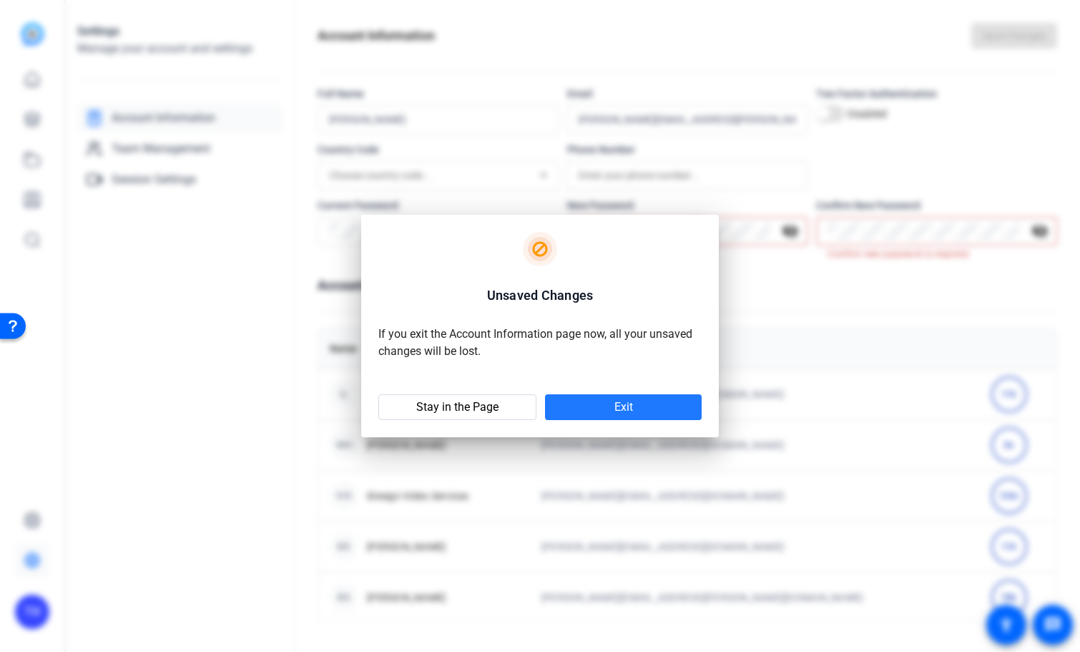
click at [632, 410] on span "Exit" at bounding box center [623, 407] width 19 height 14
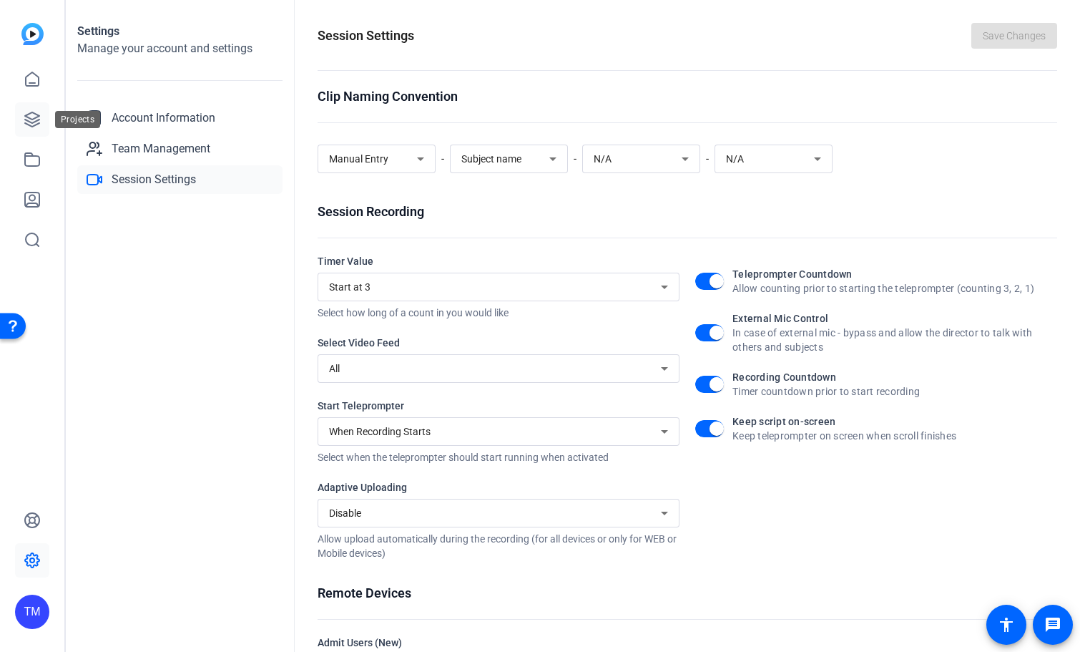
click at [21, 118] on link at bounding box center [32, 119] width 34 height 34
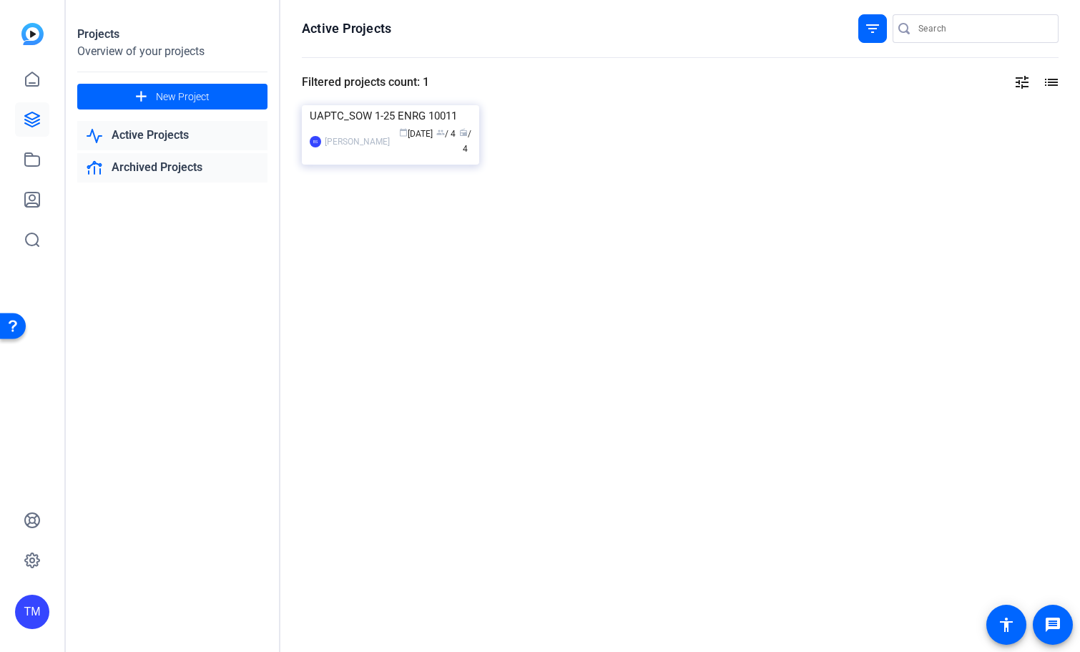
click at [198, 170] on link "Archived Projects" at bounding box center [172, 167] width 190 height 29
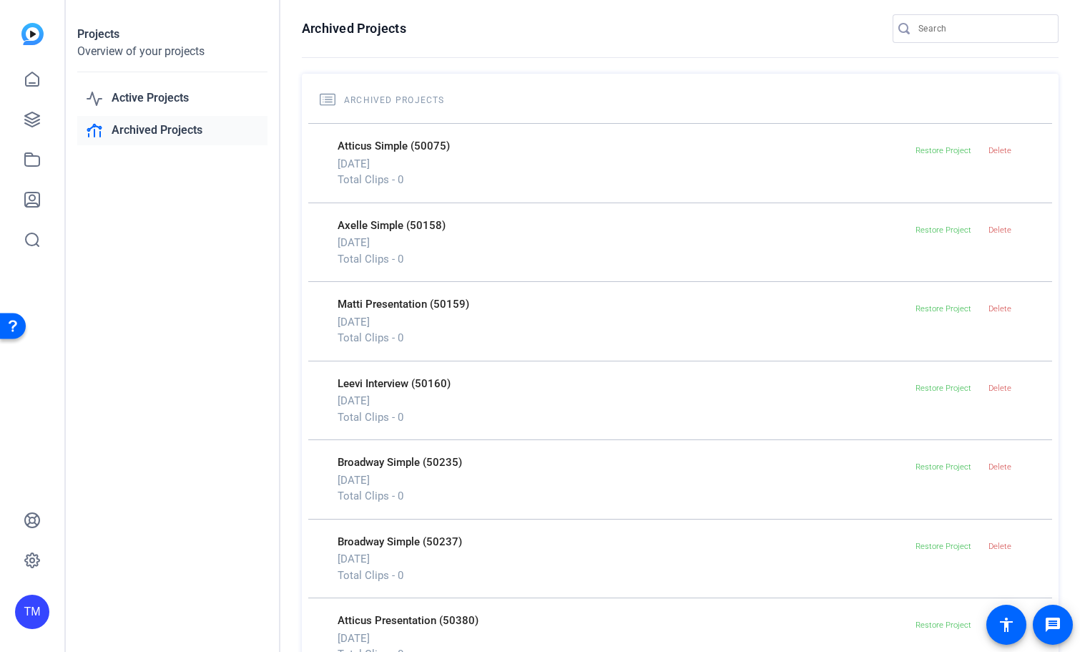
scroll to position [156, 0]
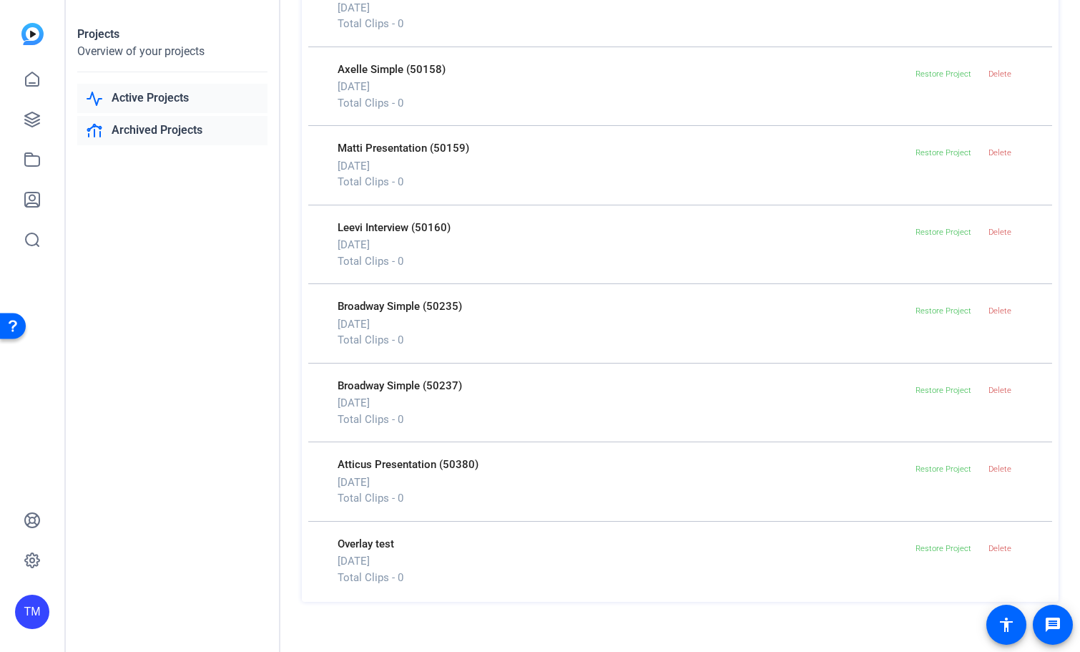
click at [168, 92] on link "Active Projects" at bounding box center [172, 98] width 190 height 29
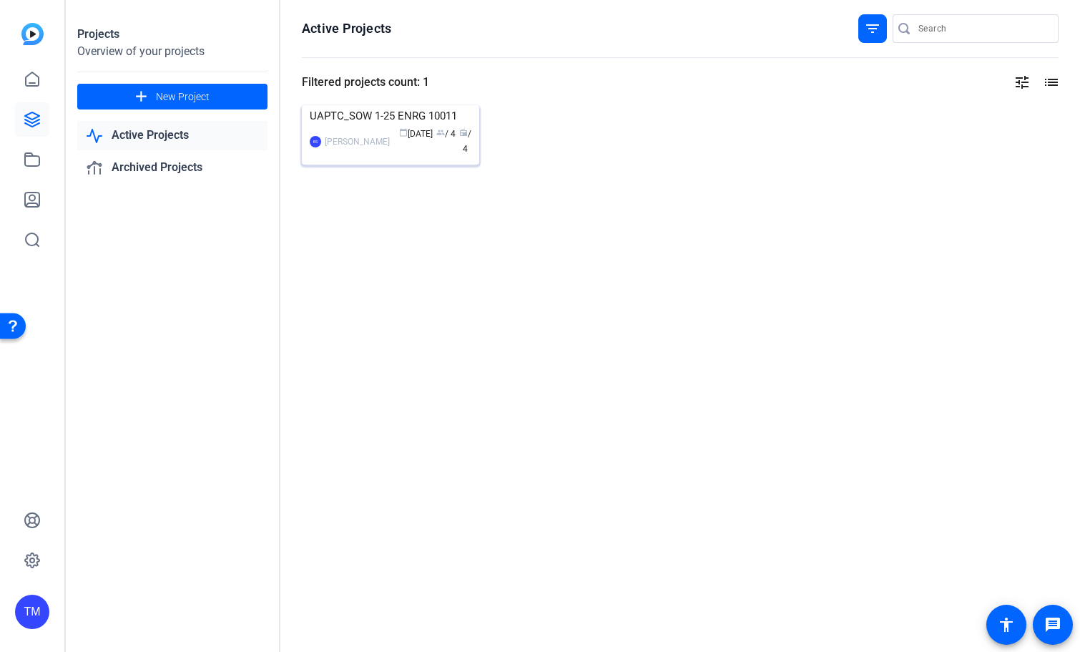
click at [407, 105] on img at bounding box center [390, 105] width 177 height 0
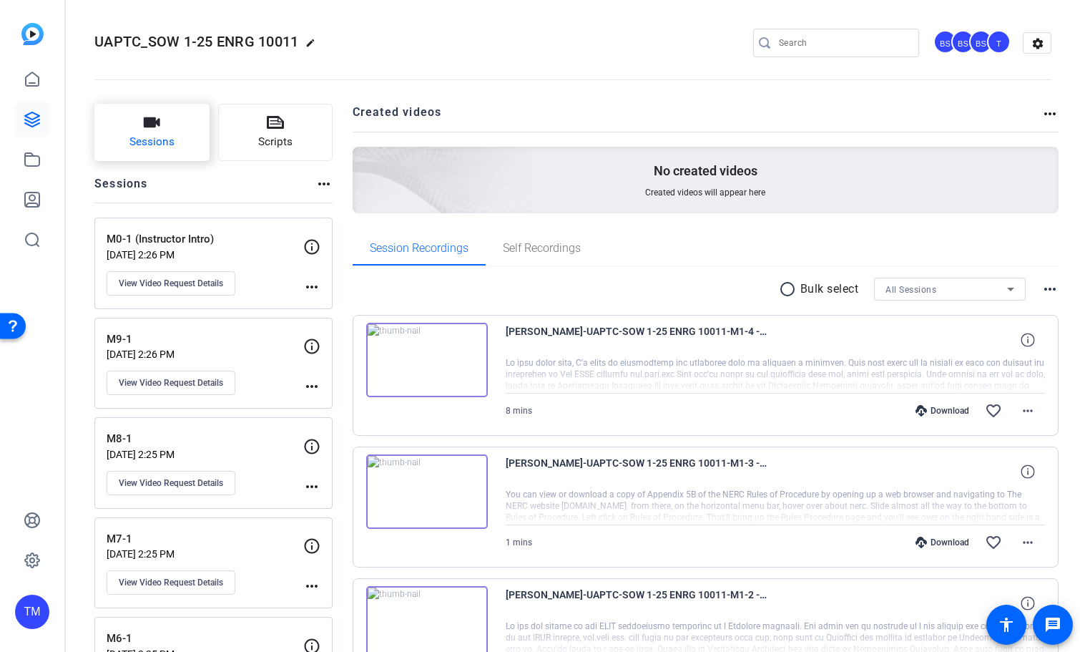
click at [113, 136] on button "Sessions" at bounding box center [151, 132] width 115 height 57
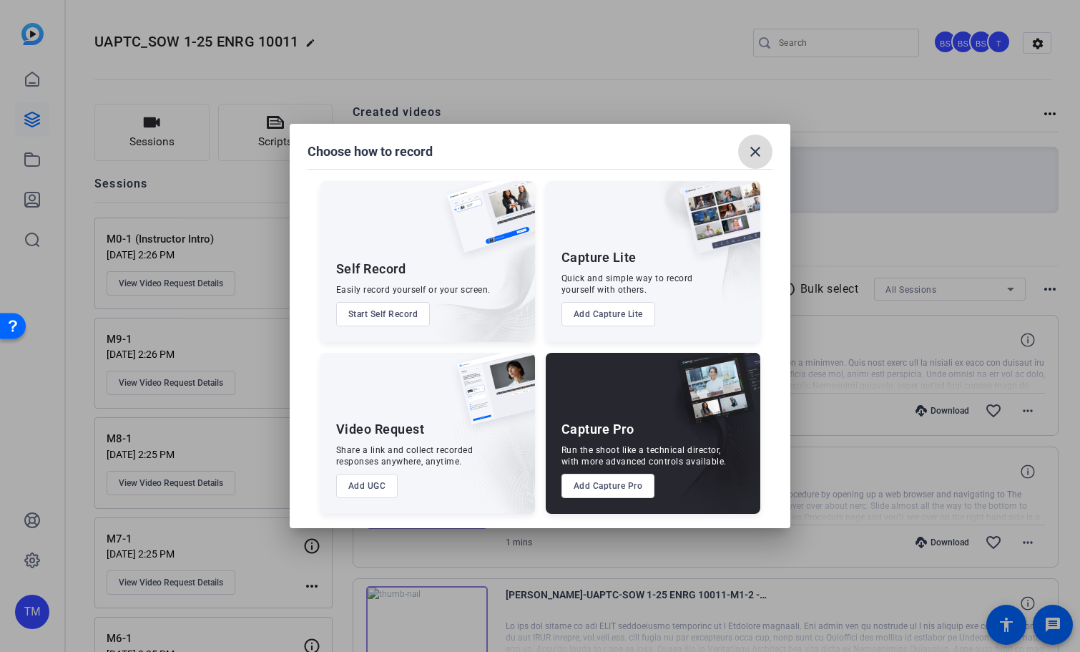
click at [752, 156] on mat-icon "close" at bounding box center [755, 151] width 17 height 17
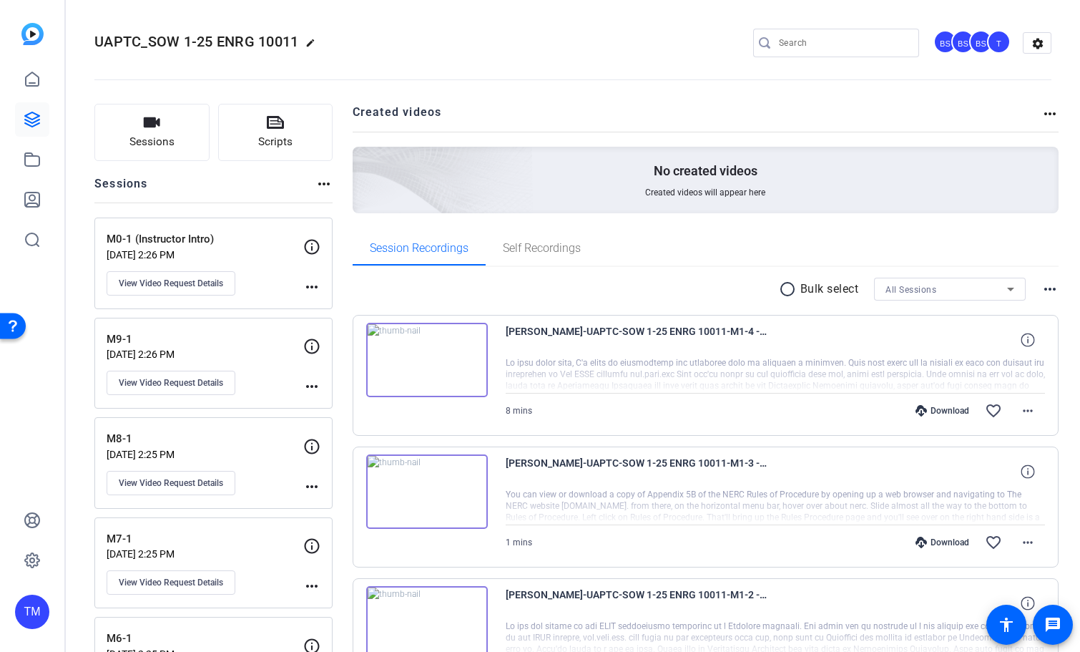
click at [1052, 116] on mat-icon "more_horiz" at bounding box center [1049, 113] width 17 height 17
click at [1033, 139] on span "View Archived Projects" at bounding box center [1001, 134] width 94 height 17
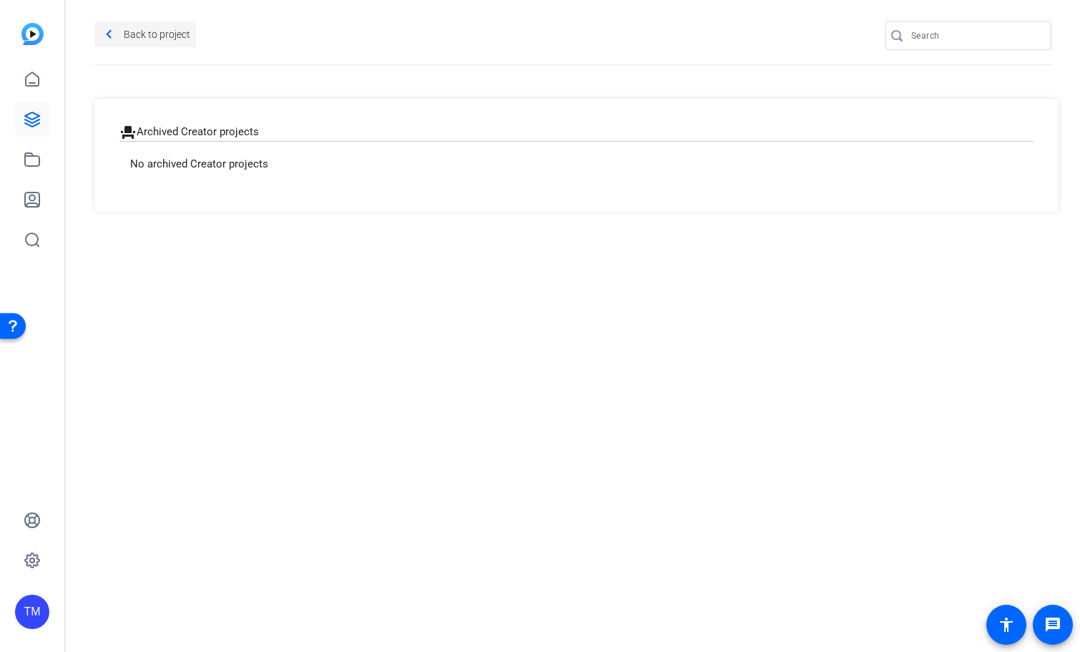
click at [111, 37] on mat-icon "navigate_before" at bounding box center [109, 35] width 18 height 18
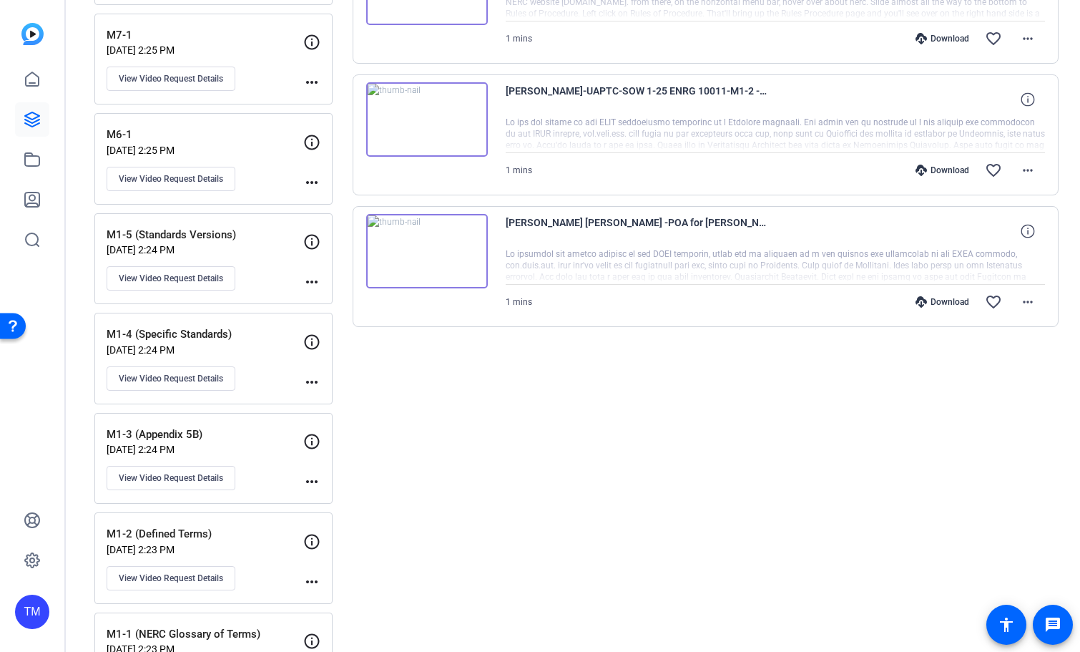
scroll to position [573, 0]
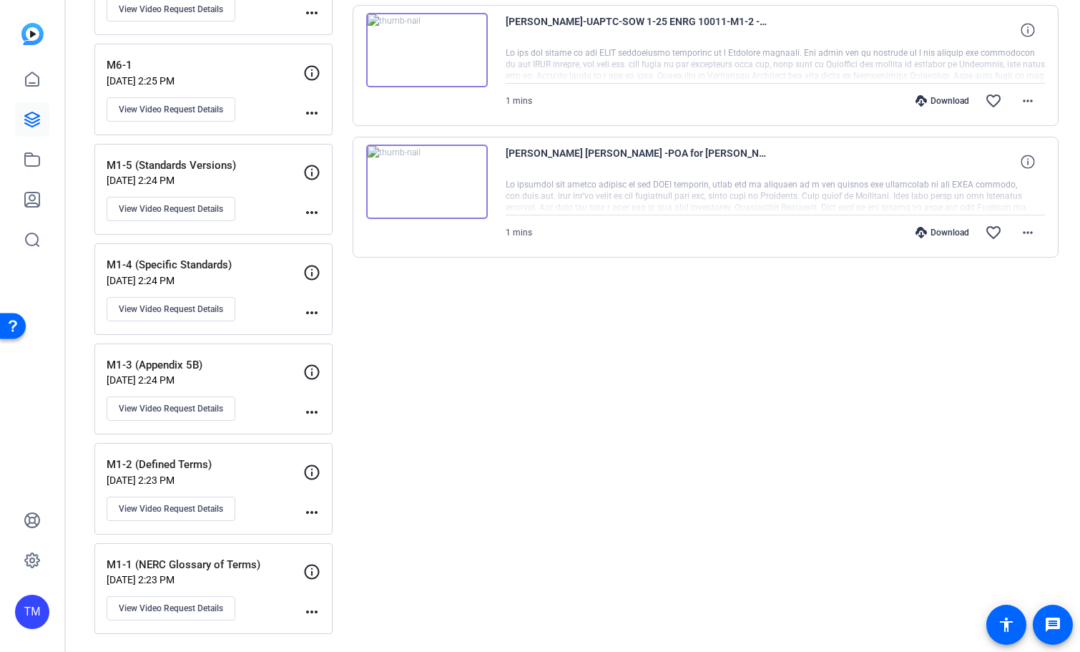
click at [440, 187] on img at bounding box center [427, 181] width 122 height 74
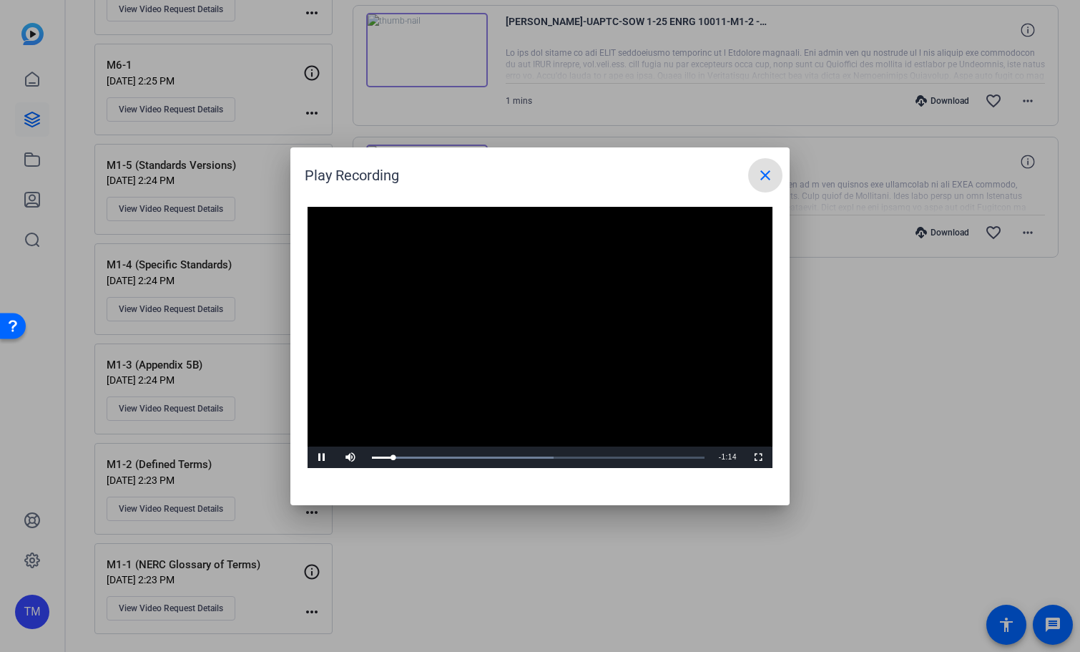
click at [770, 176] on mat-icon "close" at bounding box center [765, 175] width 17 height 17
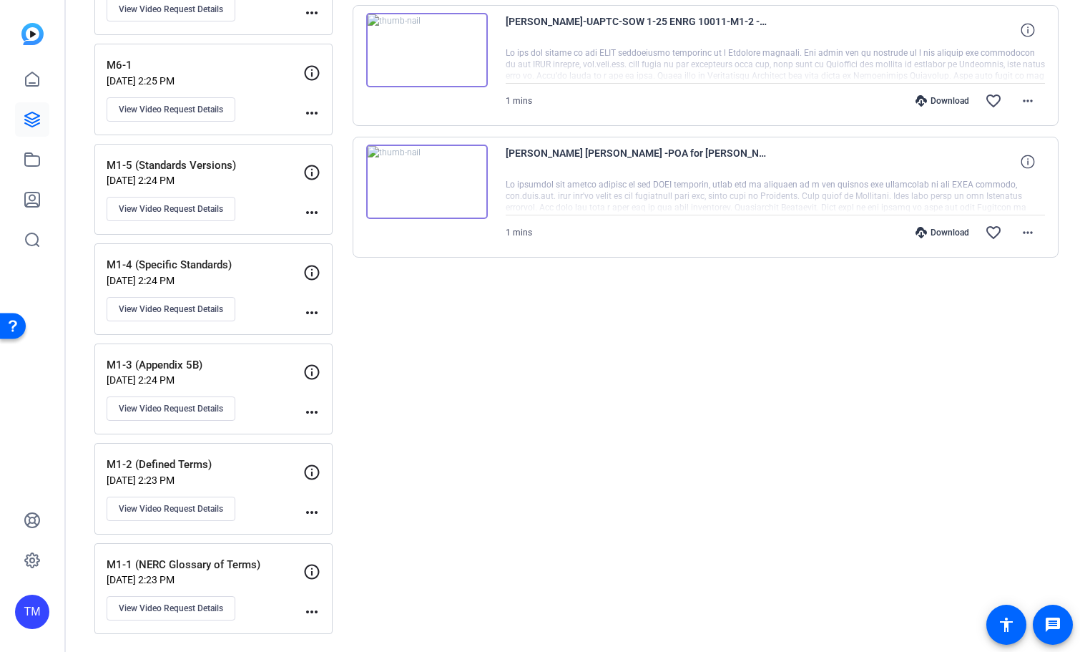
click at [426, 49] on img at bounding box center [427, 50] width 122 height 74
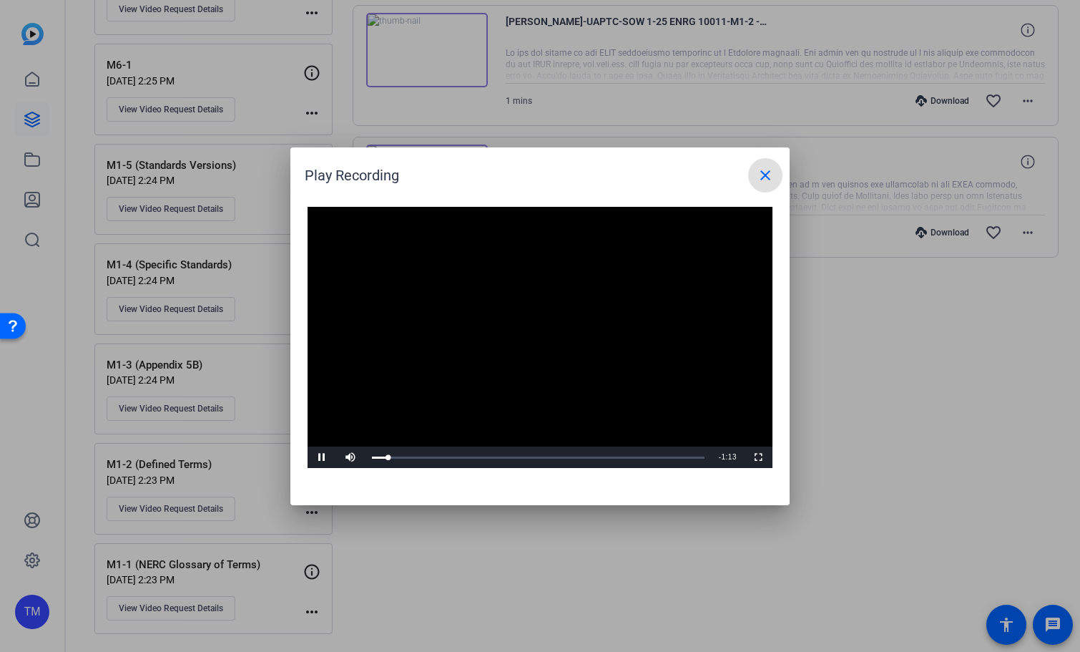
click at [764, 175] on mat-icon "close" at bounding box center [765, 175] width 17 height 17
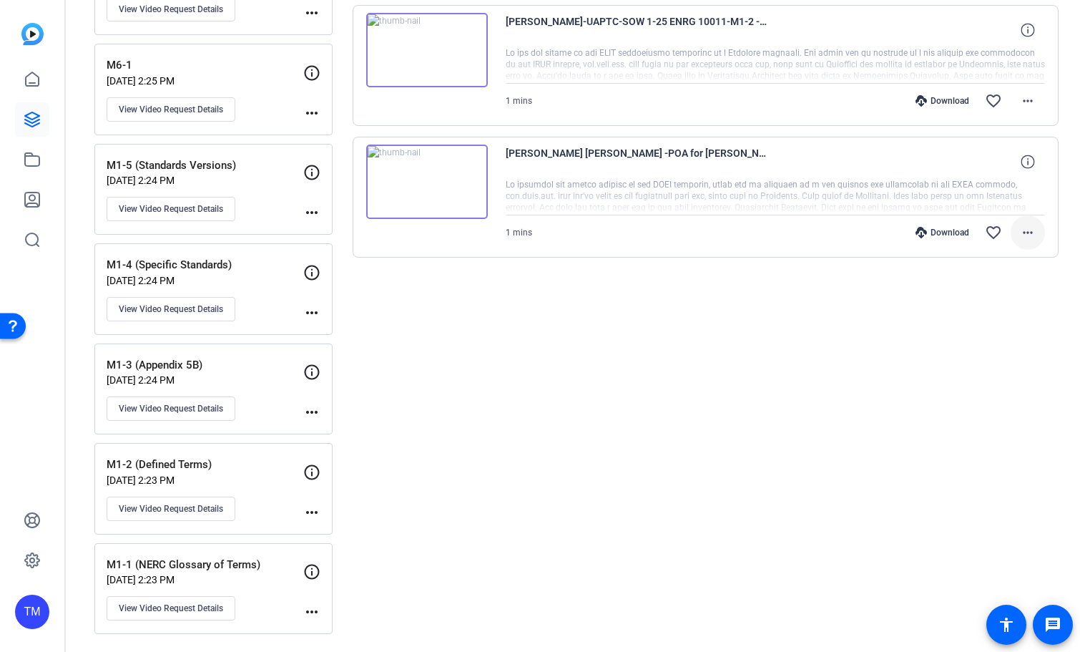
click at [1019, 233] on mat-icon "more_horiz" at bounding box center [1027, 232] width 17 height 17
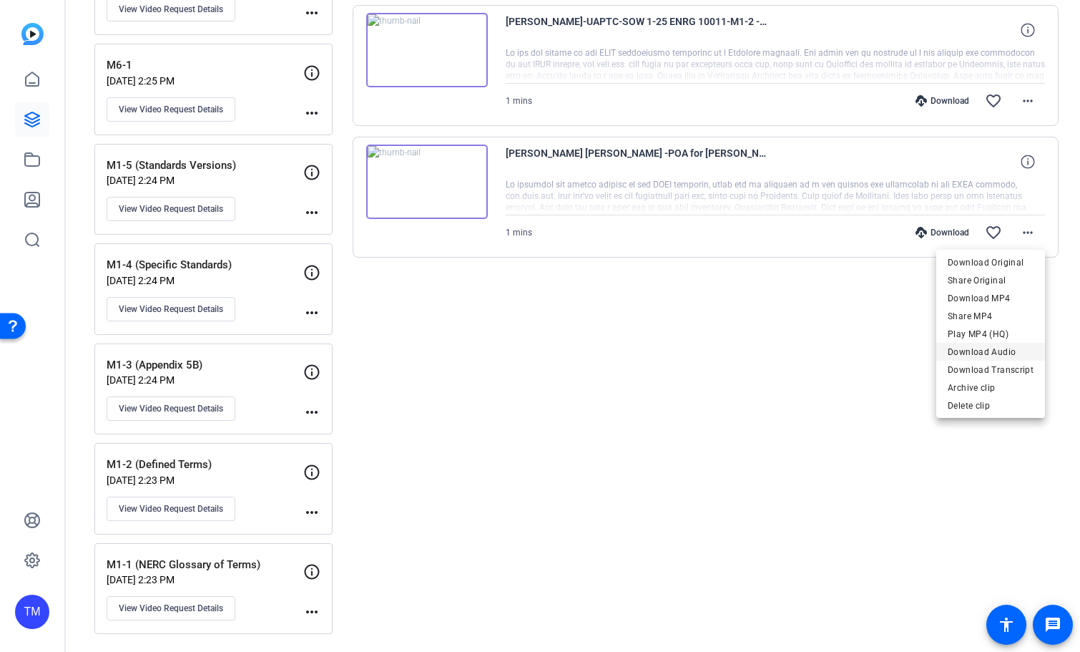
click at [1011, 349] on span "Download Audio" at bounding box center [991, 351] width 86 height 17
